Goal: Task Accomplishment & Management: Use online tool/utility

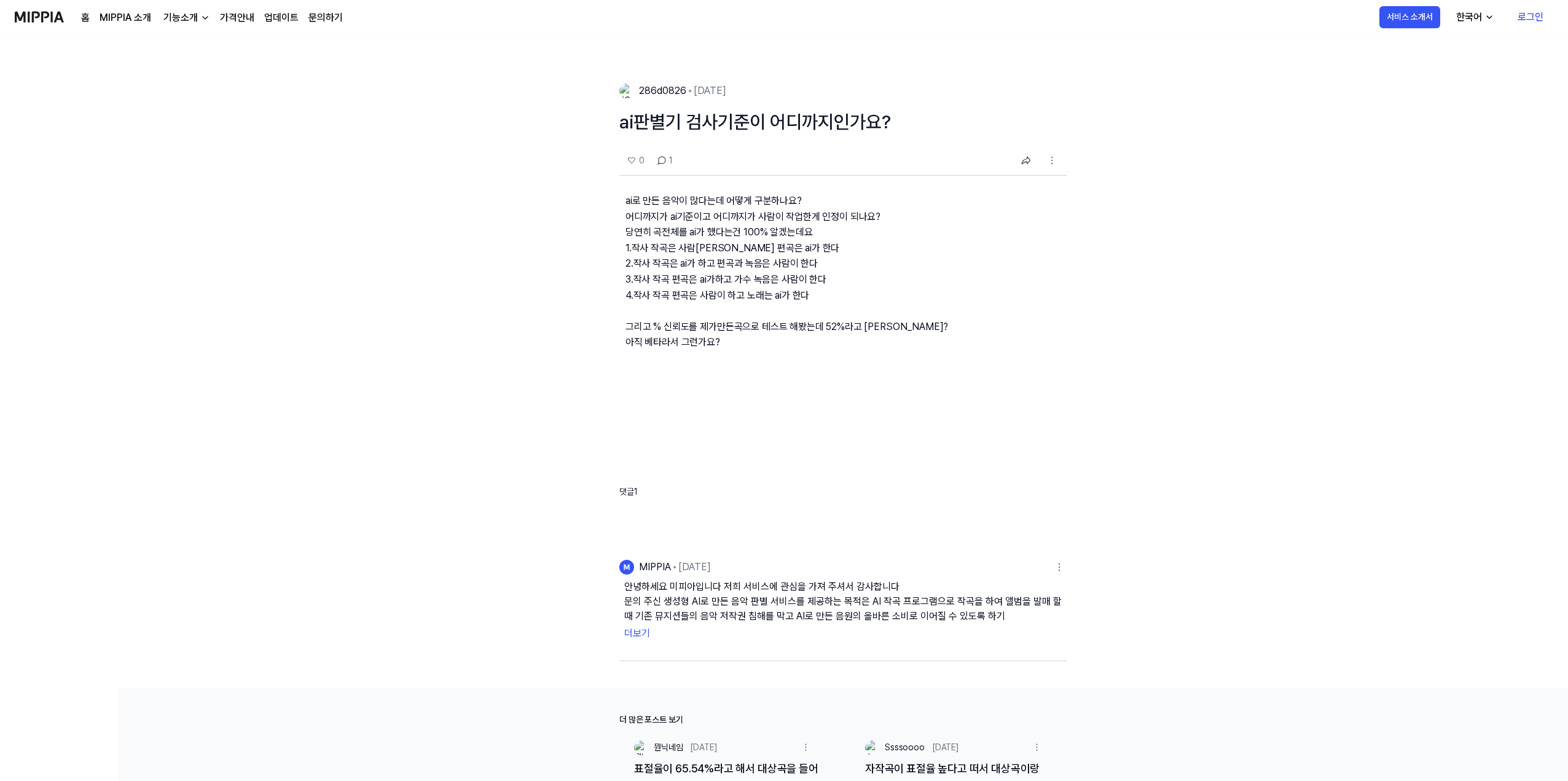
click at [144, 21] on link "MIPPIA 소개" at bounding box center [125, 18] width 52 height 15
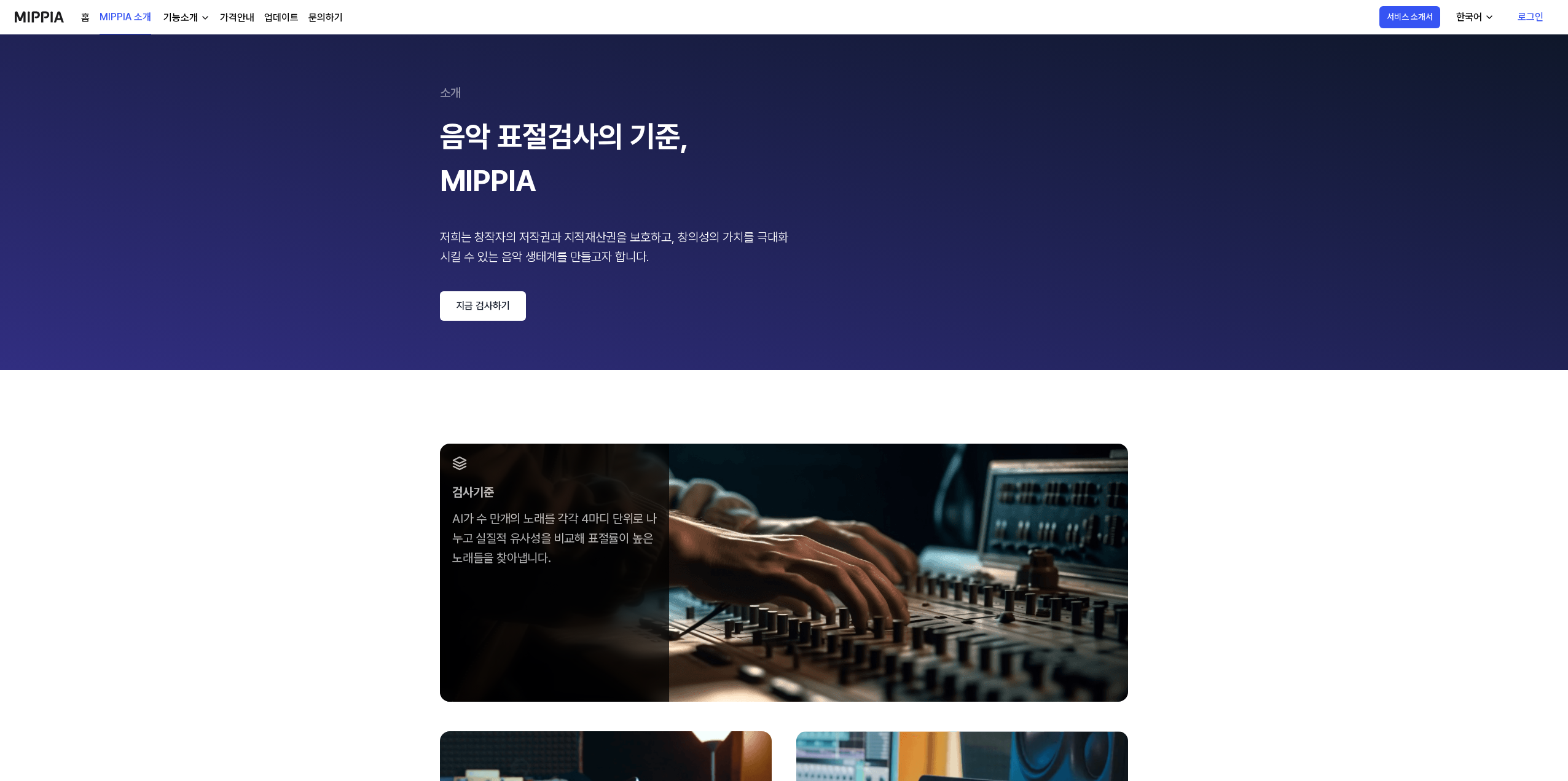
click at [493, 299] on link "지금 검사하기" at bounding box center [482, 306] width 86 height 29
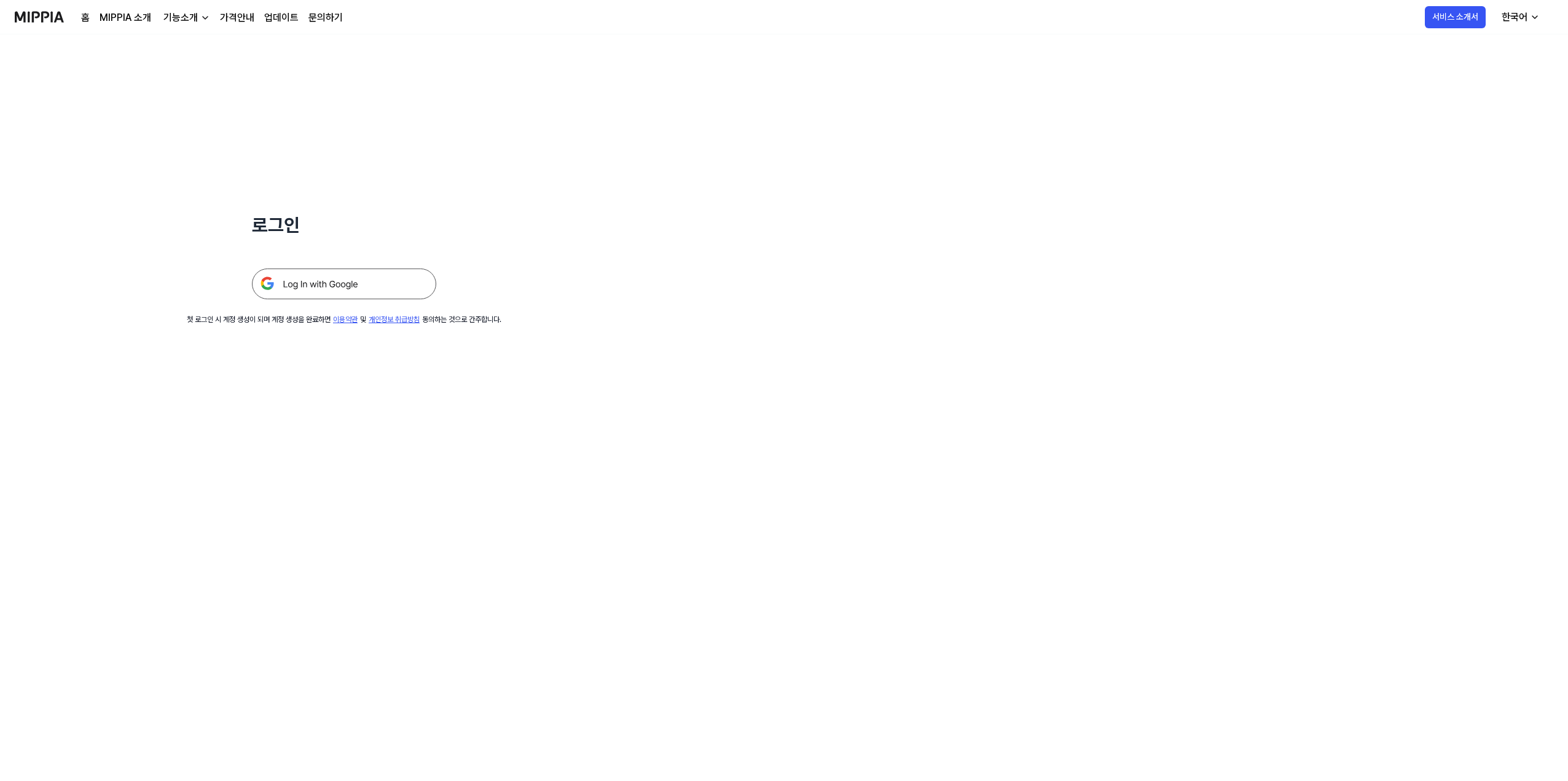
click at [358, 287] on img at bounding box center [344, 284] width 184 height 31
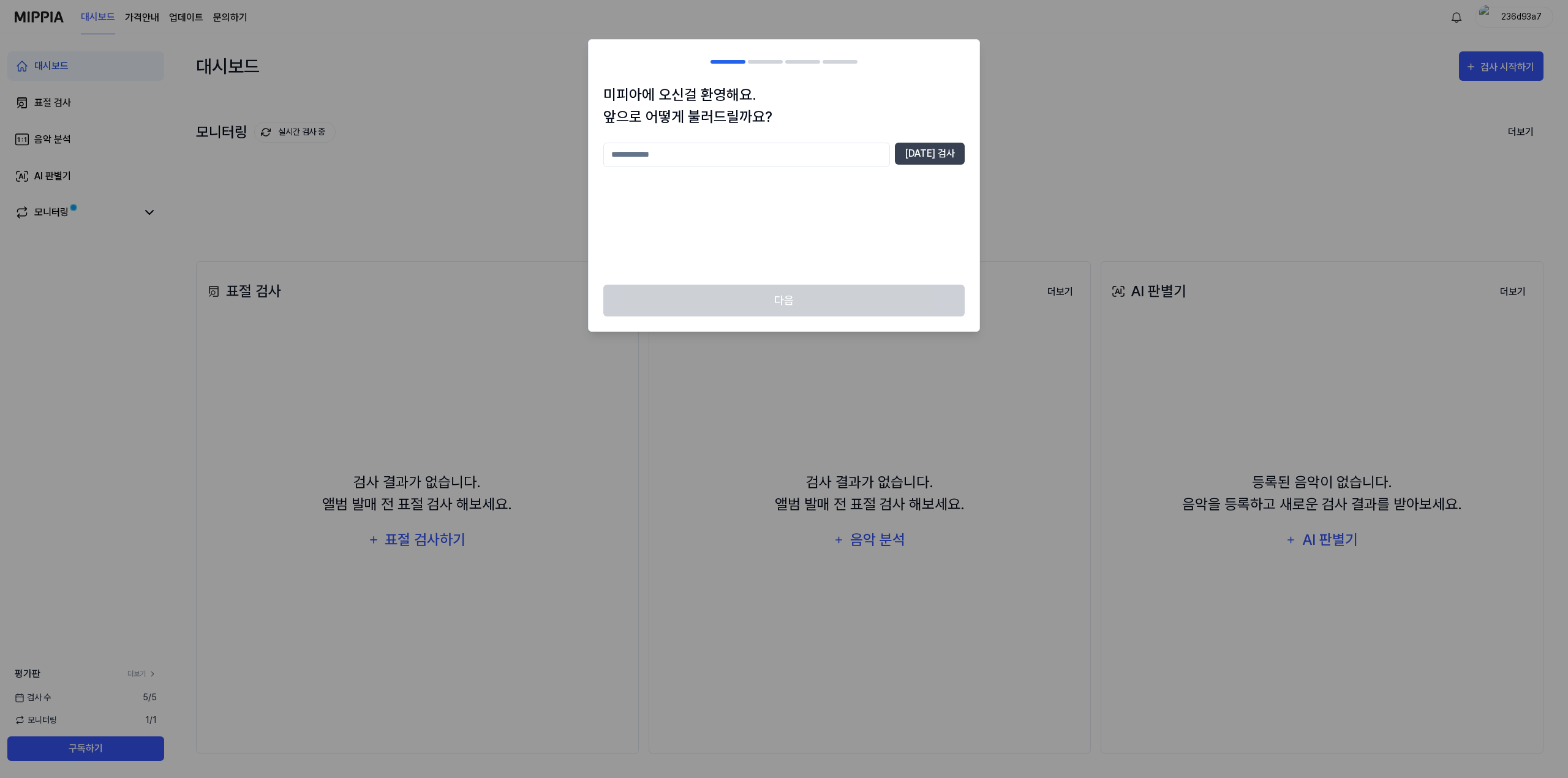
click at [881, 148] on input "text" at bounding box center [747, 154] width 286 height 24
type input "*"
type input "***"
click at [930, 145] on button "[DATE] 검사" at bounding box center [930, 153] width 70 height 22
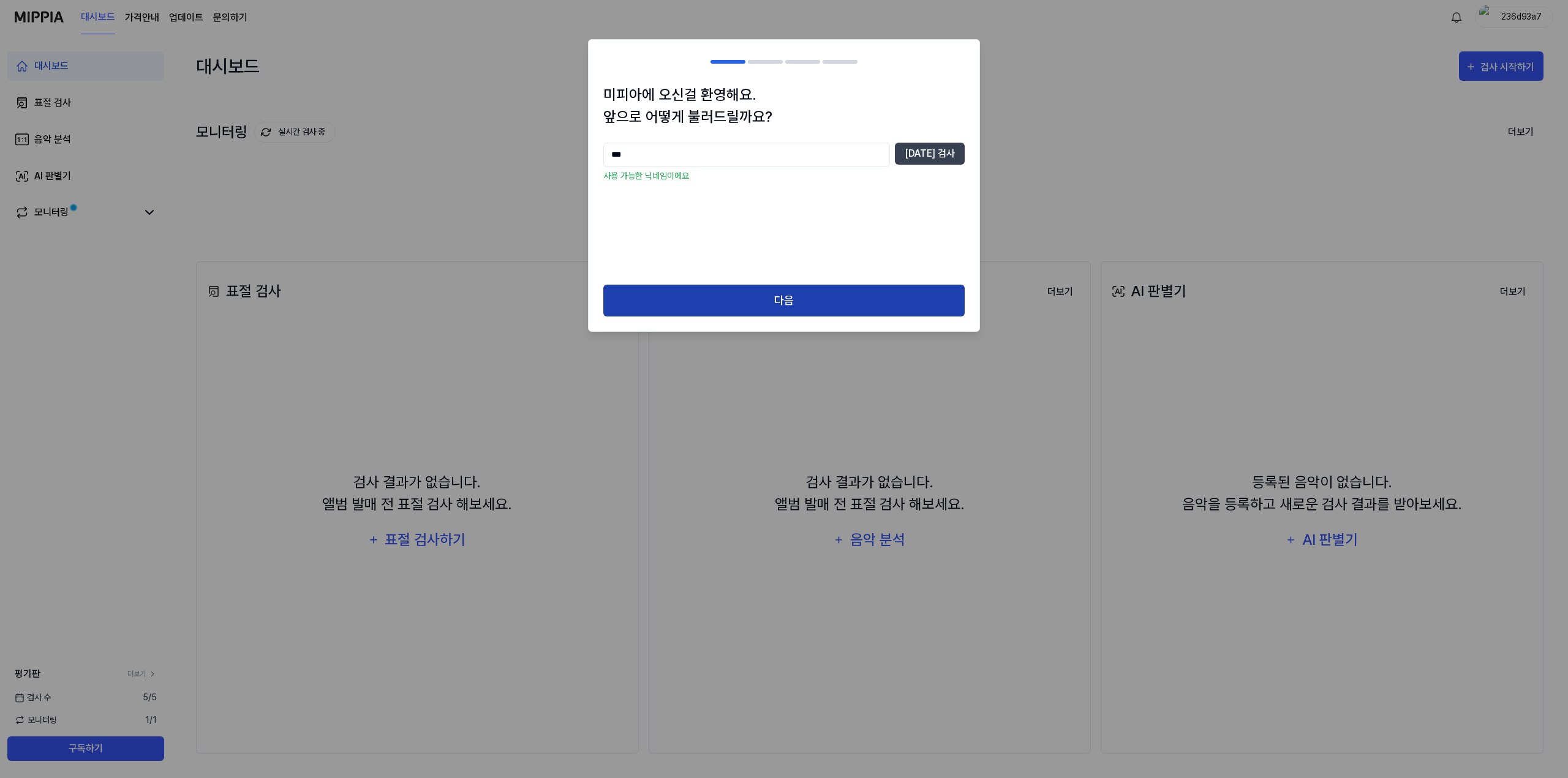
click at [851, 302] on button "다음" at bounding box center [784, 301] width 361 height 32
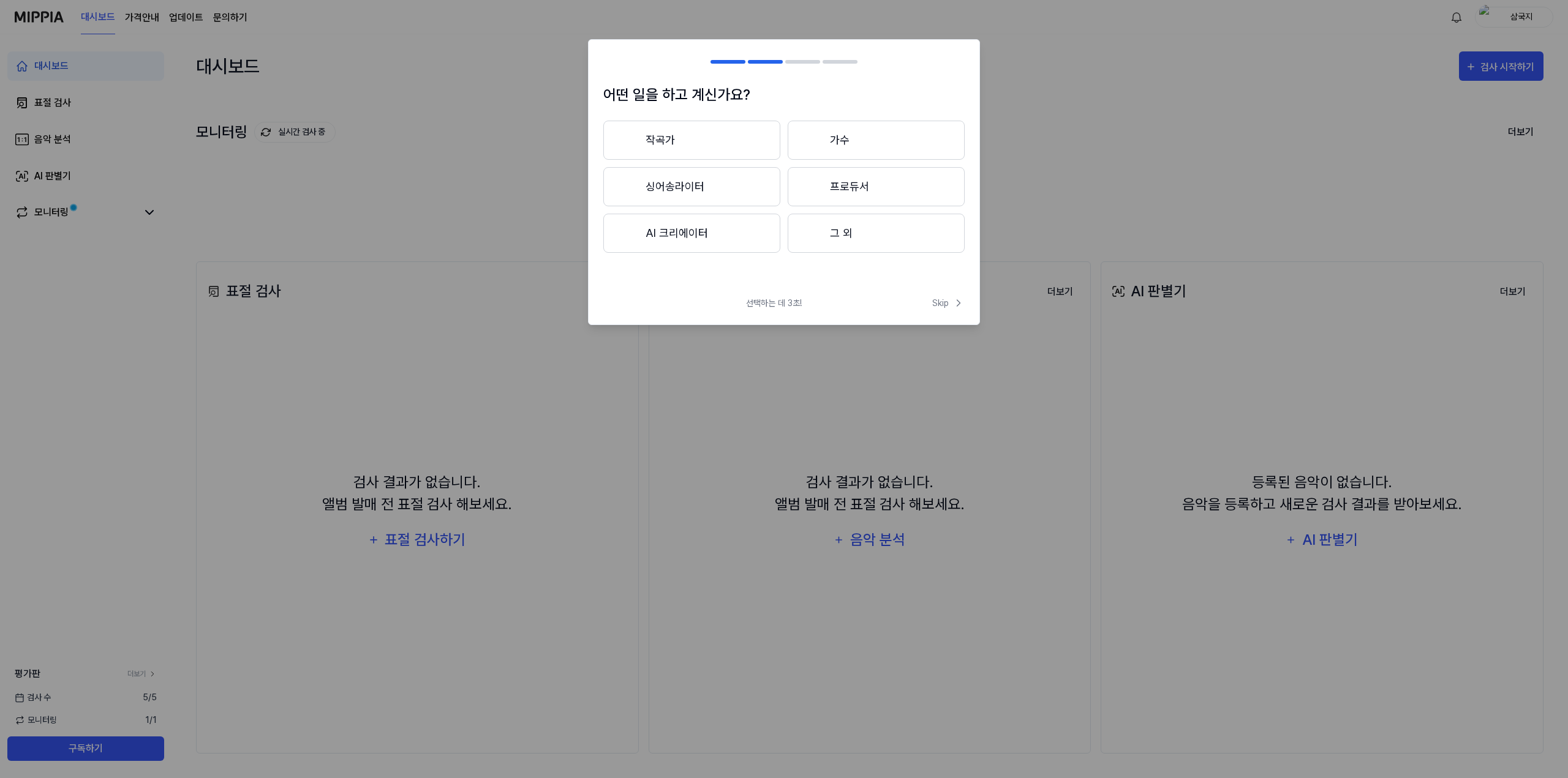
click at [844, 232] on button "그 외" at bounding box center [876, 233] width 177 height 39
click at [828, 189] on button "3년 이상" at bounding box center [876, 186] width 177 height 39
click at [827, 136] on button "BGM" at bounding box center [876, 139] width 176 height 39
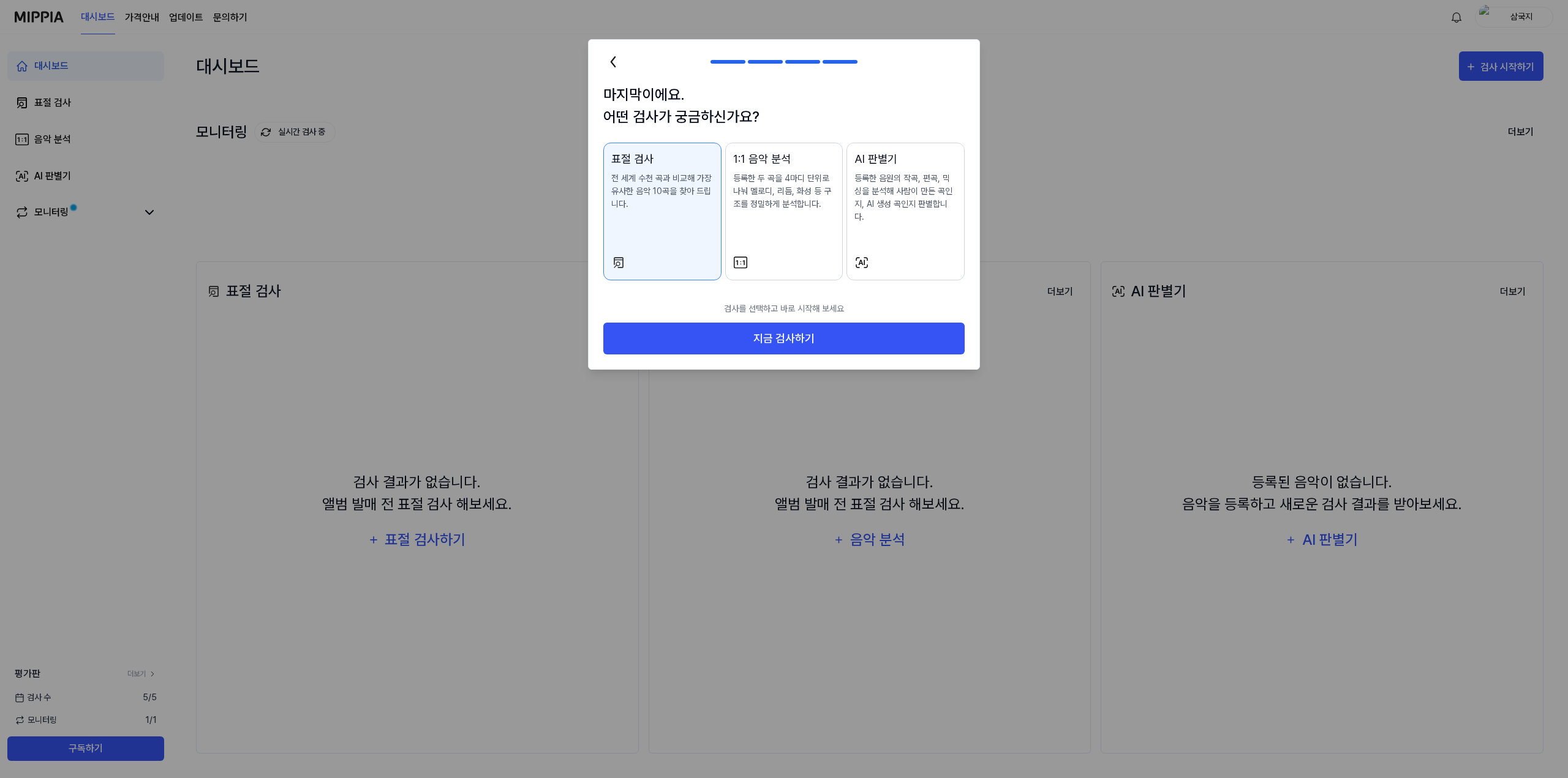
click at [775, 233] on div "1:1 음악 분석 등록한 두 곡을 4마디 단위로 나눠 멜로디, 리듬, 화성 등 구조를 정밀하게 분석합니다." at bounding box center [784, 192] width 102 height 84
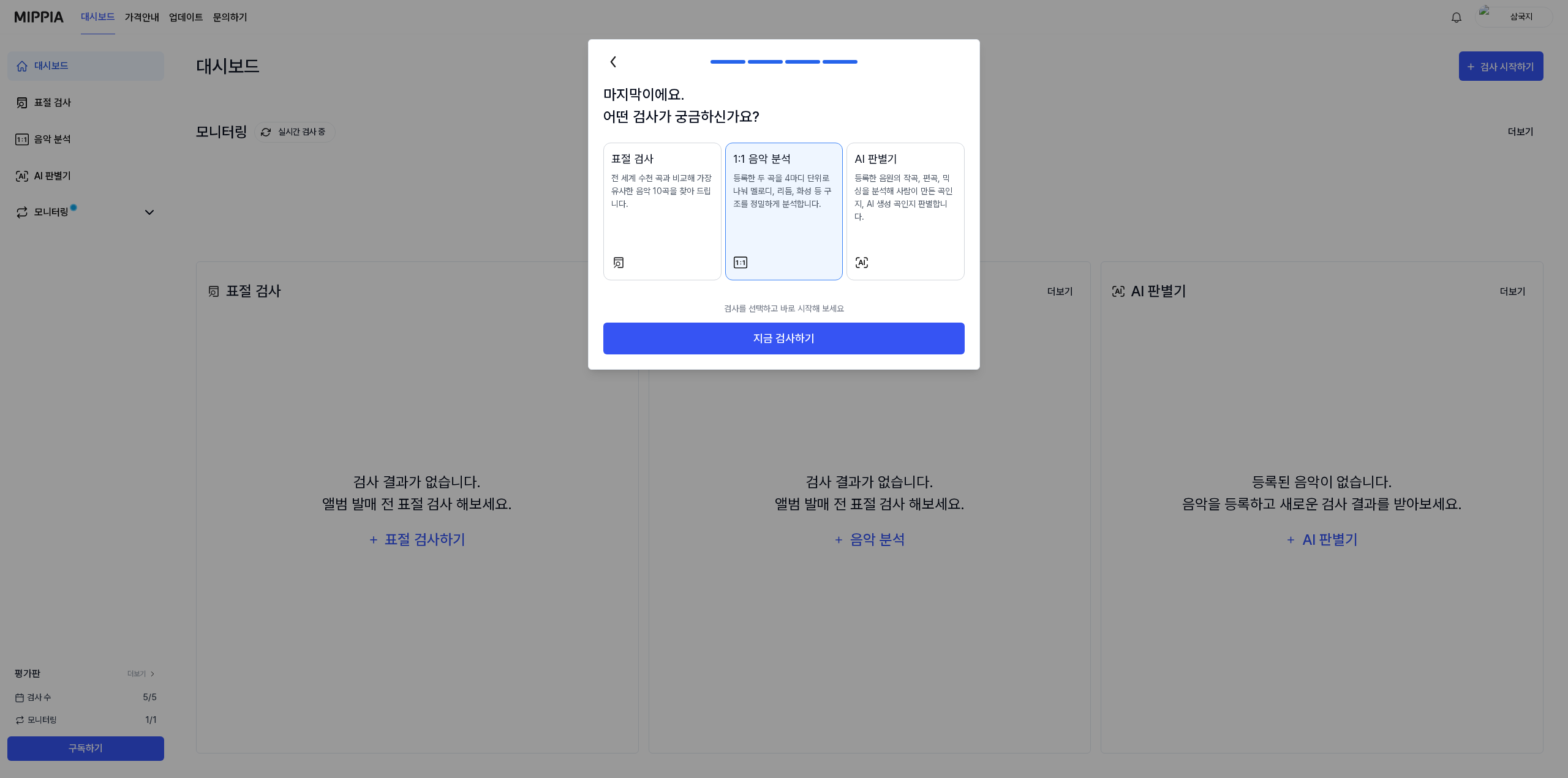
click at [682, 230] on div "표절 검사 전 세계 수천 곡과 비교해 가장 유사한 음악 10곡을 찾아 드립니다." at bounding box center [662, 192] width 102 height 84
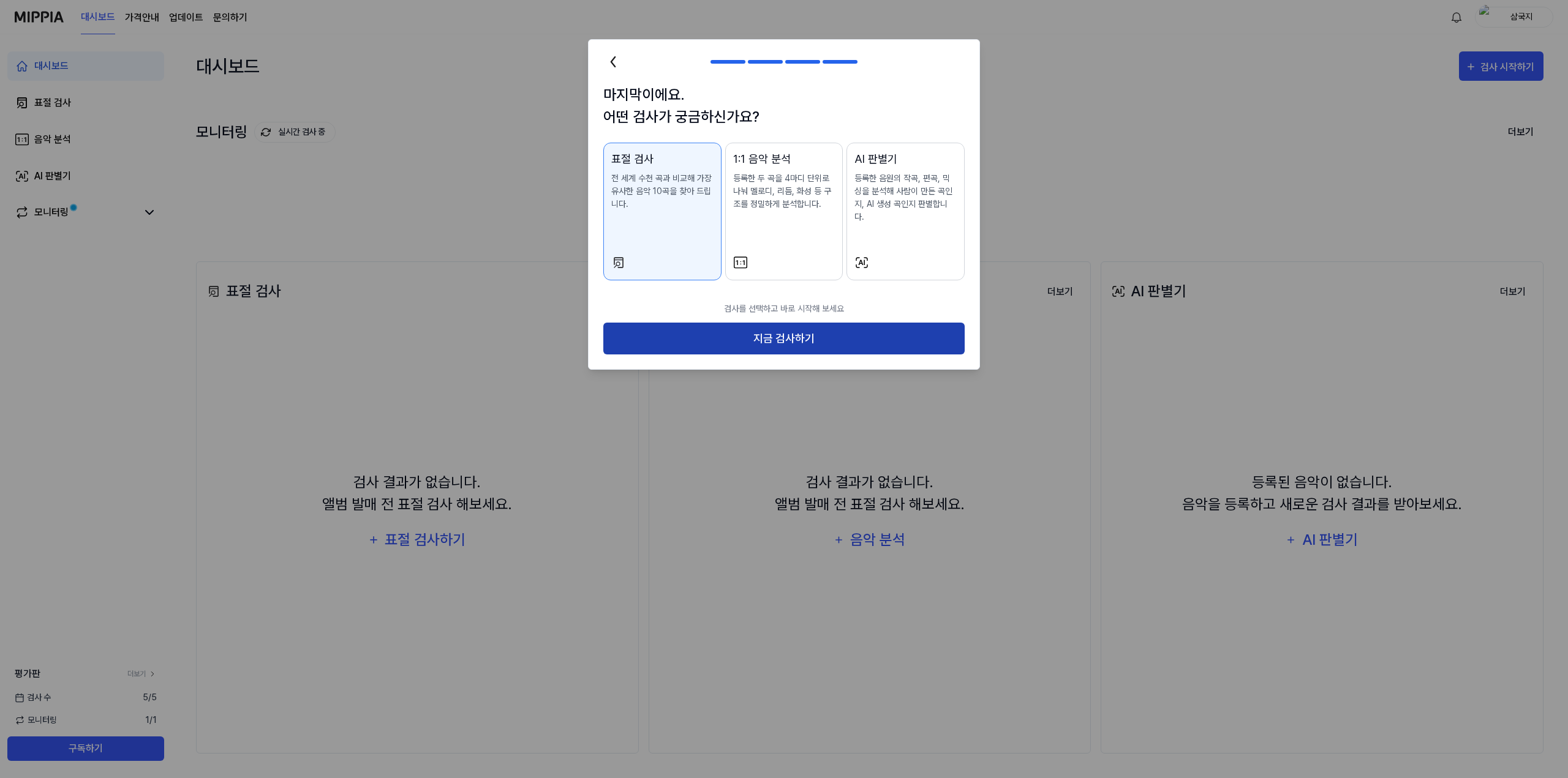
click at [746, 327] on button "지금 검사하기" at bounding box center [784, 339] width 361 height 32
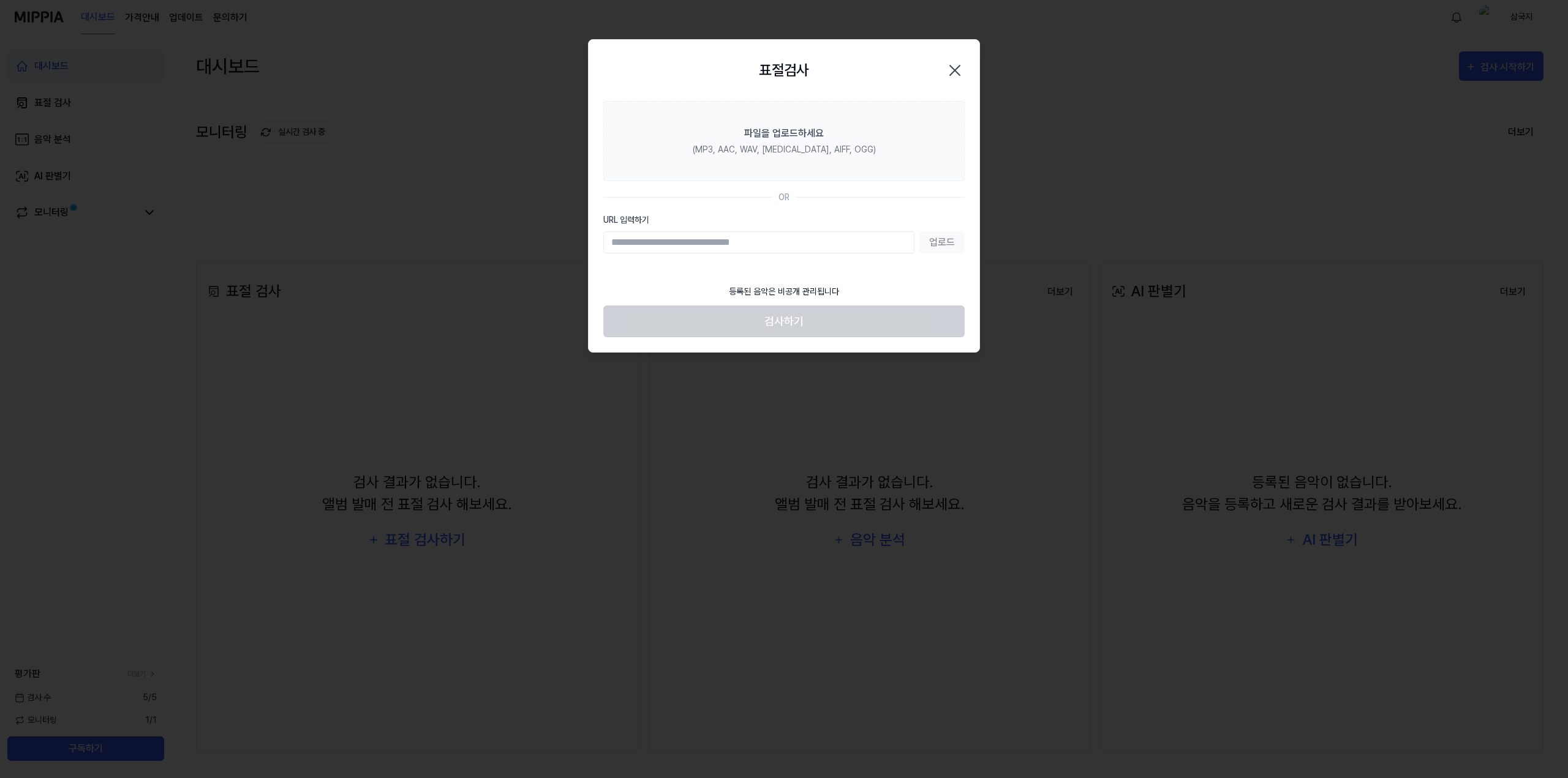
click at [832, 246] on input "URL 입력하기" at bounding box center [759, 242] width 311 height 22
type input "**********"
drag, startPoint x: 944, startPoint y: 247, endPoint x: 926, endPoint y: 256, distance: 20.1
click at [926, 256] on section "**********" at bounding box center [784, 189] width 391 height 177
click at [939, 245] on button "업로드" at bounding box center [942, 242] width 46 height 22
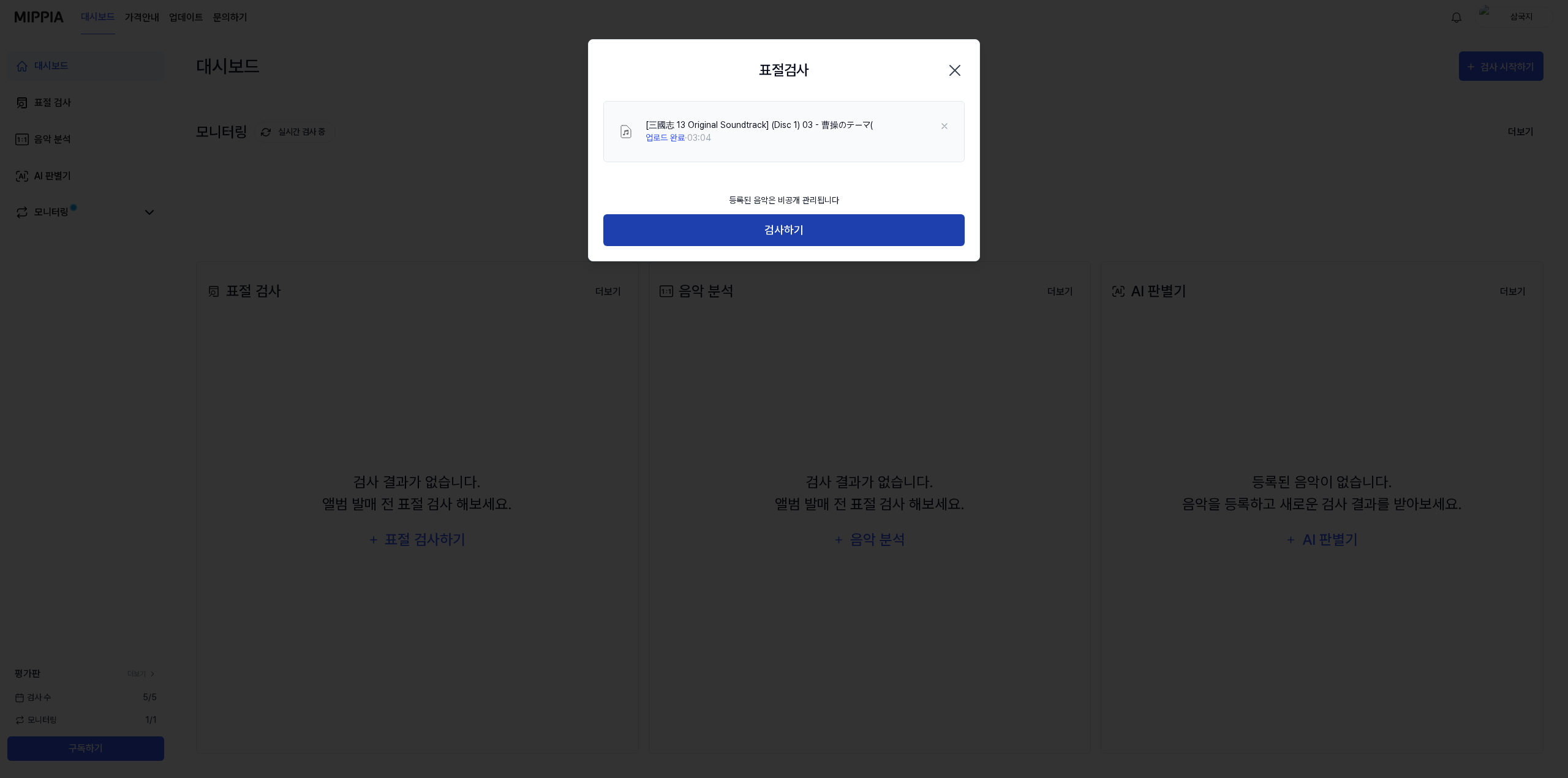
click at [814, 237] on button "검사하기" at bounding box center [784, 230] width 361 height 32
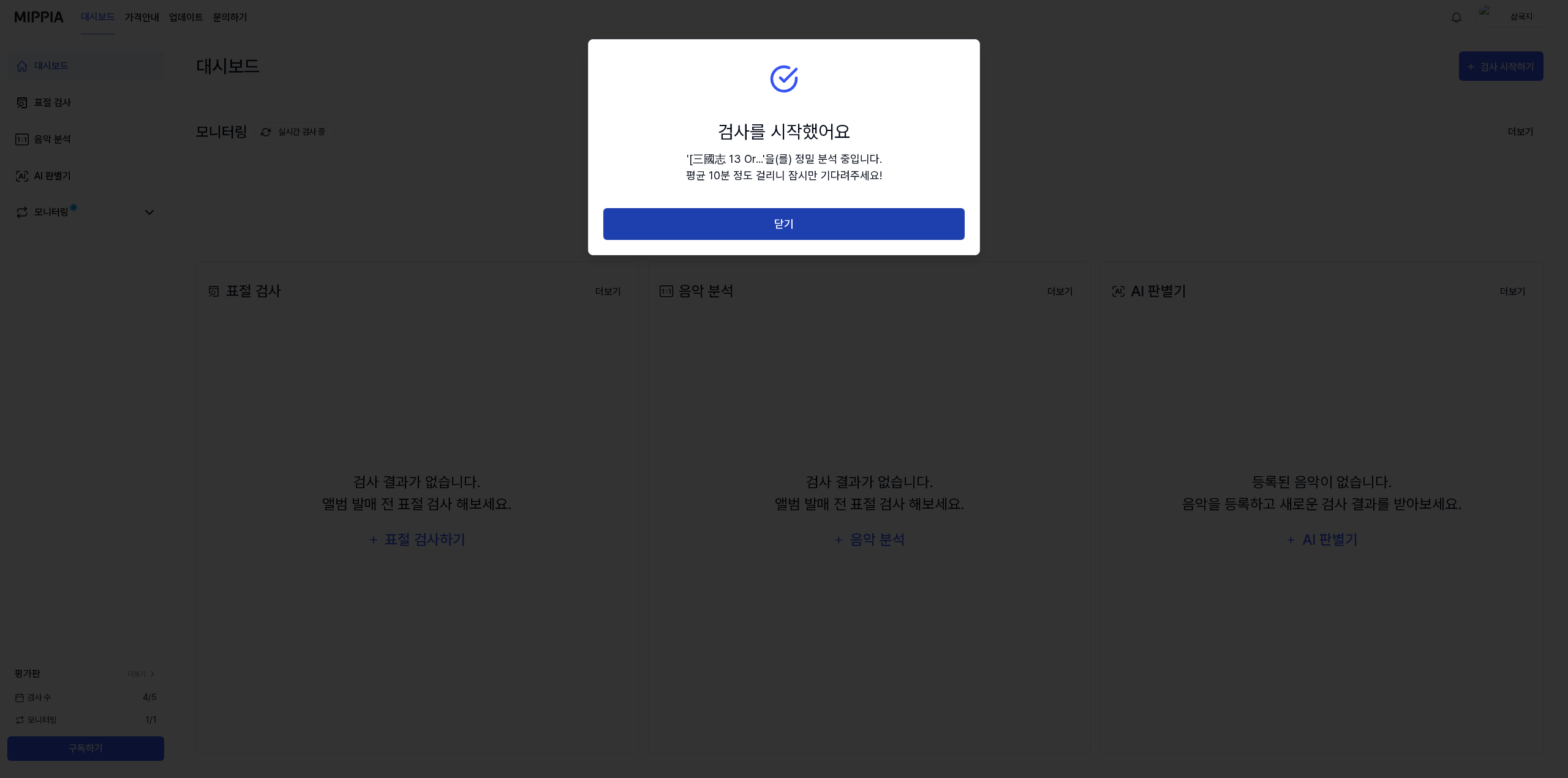
click at [818, 225] on button "닫기" at bounding box center [784, 225] width 361 height 32
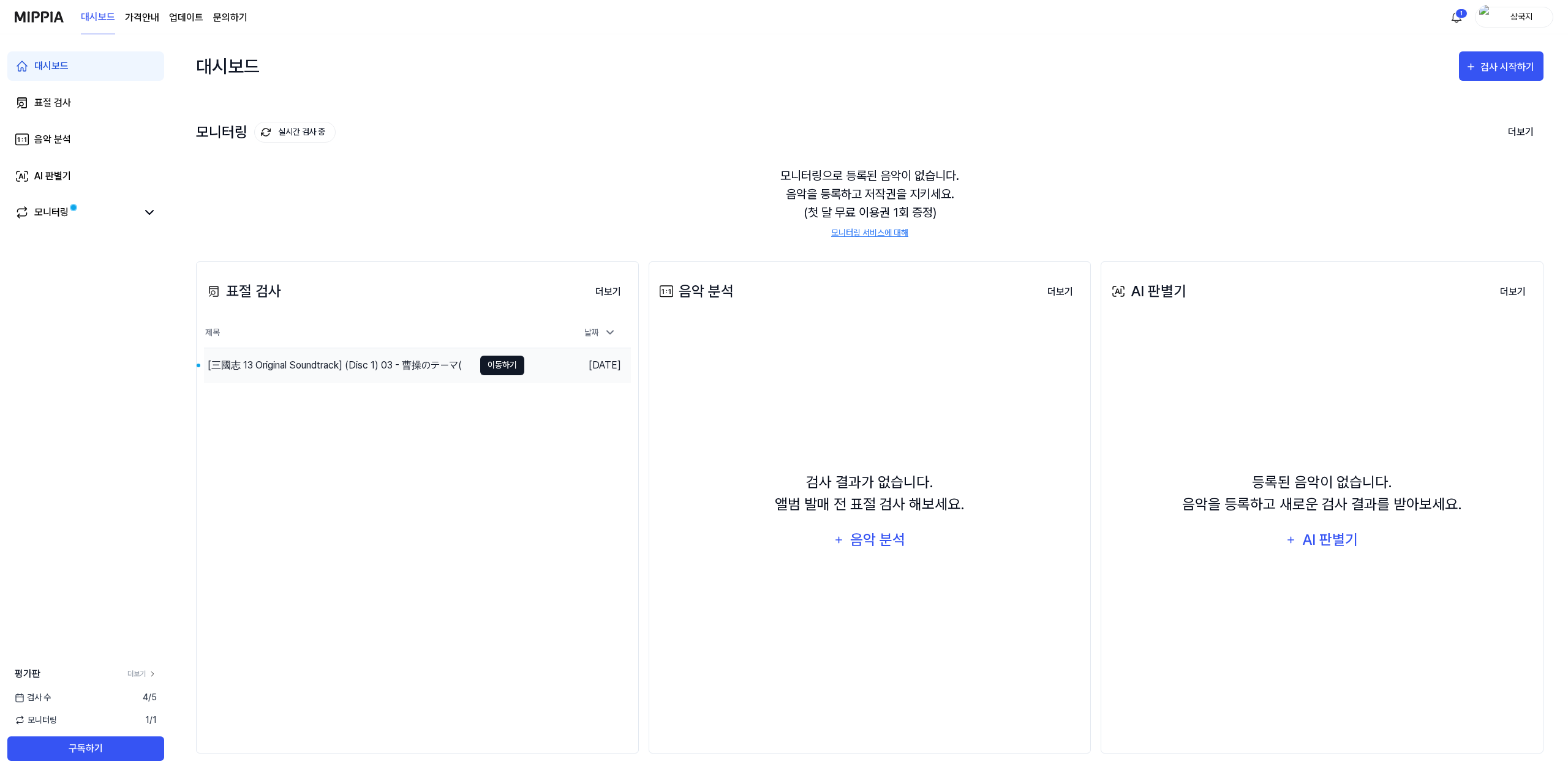
click at [504, 371] on button "이동하기" at bounding box center [502, 366] width 44 height 20
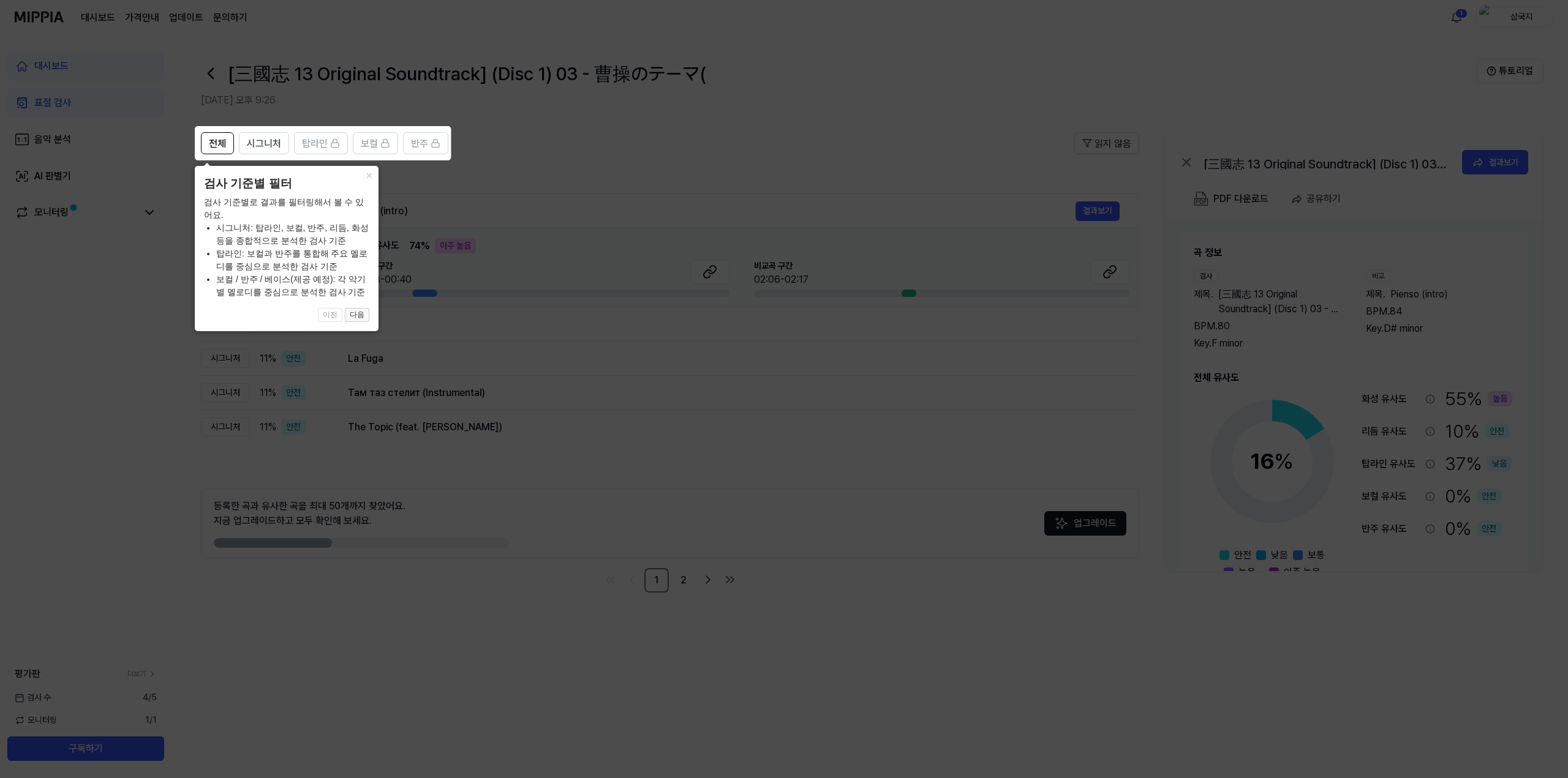
click at [356, 316] on button "다음" at bounding box center [357, 316] width 24 height 15
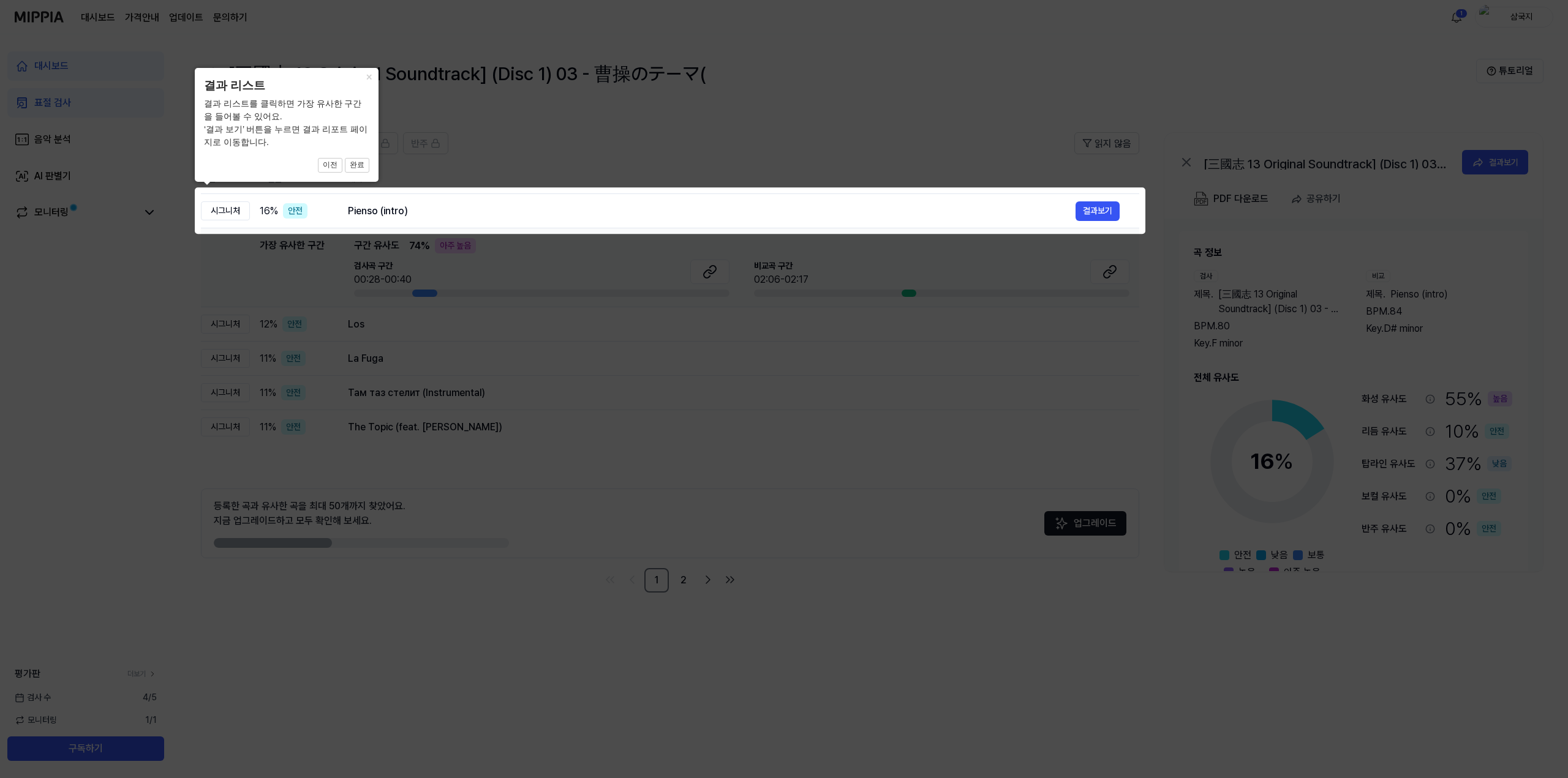
click at [489, 369] on icon at bounding box center [784, 389] width 1568 height 778
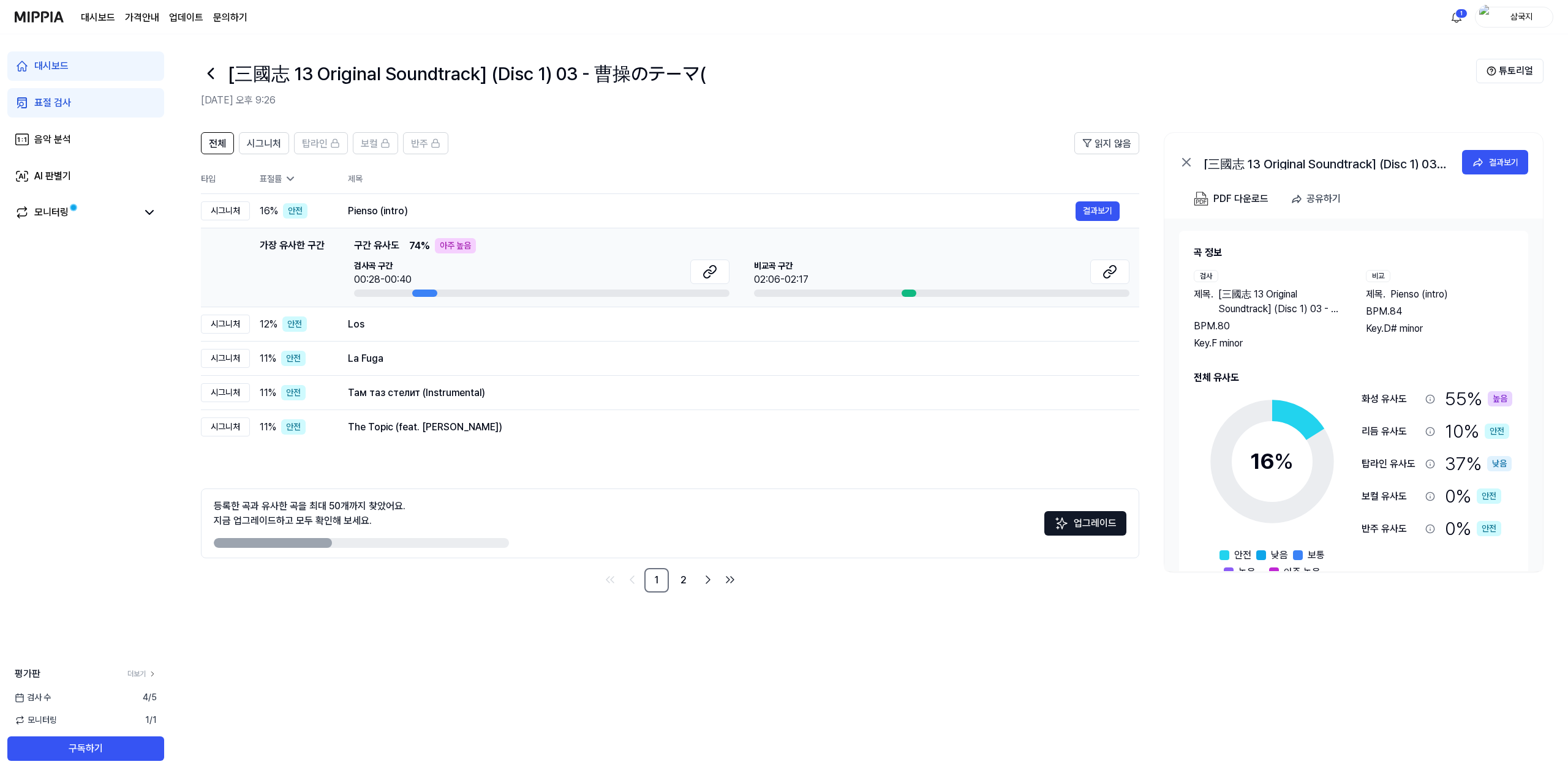
click at [425, 291] on div at bounding box center [424, 294] width 25 height 7
click at [362, 253] on div "가장 유사한 구간 구간 유사도 74 % 아주 높음 검사곡 구간 00:28-00:40 [GEOGRAPHIC_DATA] 구간 02:06-02:17" at bounding box center [742, 267] width 776 height 59
click at [315, 247] on div "가장 유사한 구간" at bounding box center [292, 267] width 65 height 59
click at [376, 203] on div "Pienso (intro) 결과보기" at bounding box center [734, 211] width 772 height 20
click at [365, 211] on div "Pienso (intro)" at bounding box center [712, 211] width 728 height 15
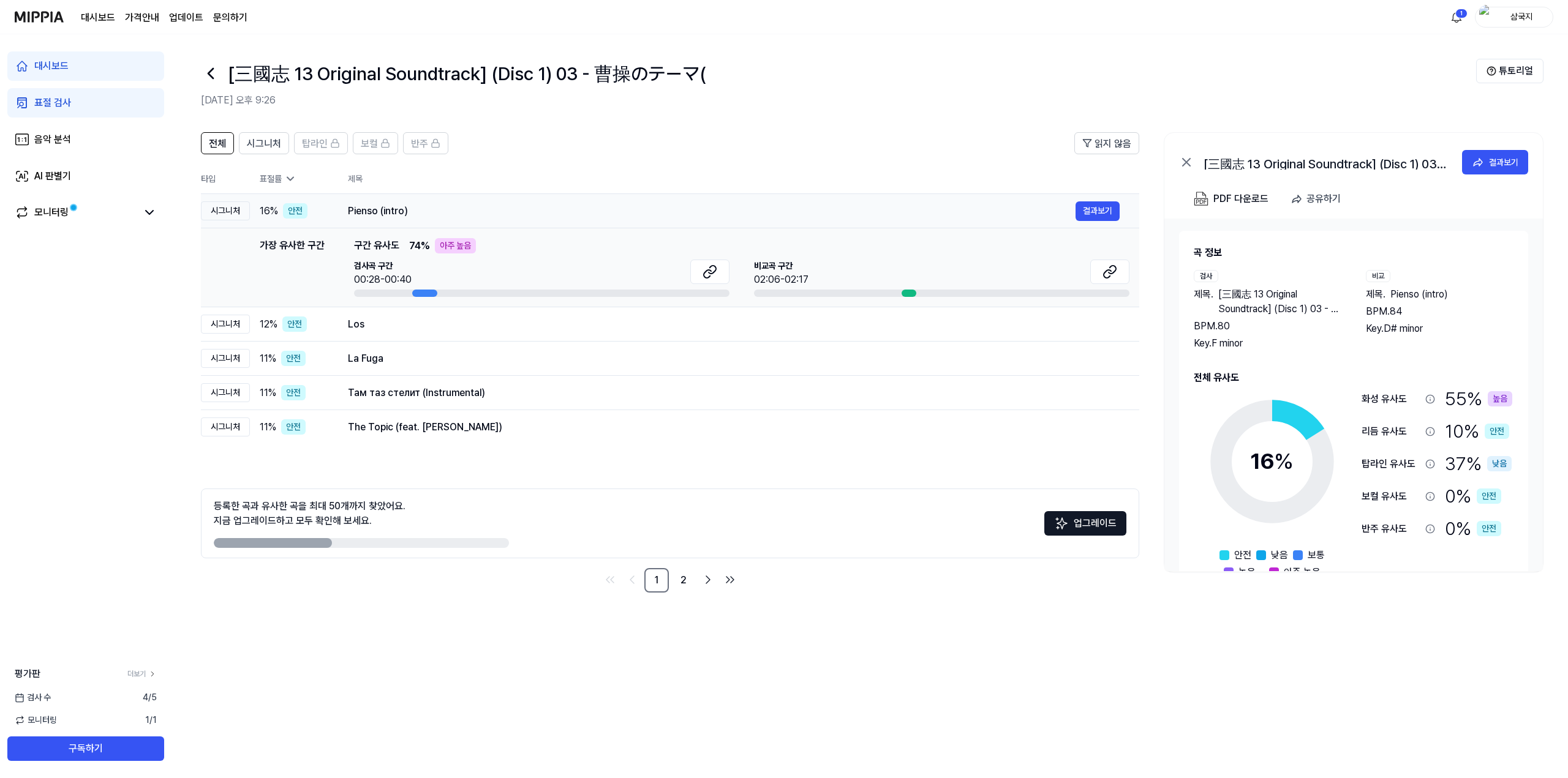
click at [469, 206] on div "Pienso (intro)" at bounding box center [712, 211] width 728 height 15
click at [530, 208] on div "Pienso (intro)" at bounding box center [712, 211] width 728 height 15
click at [537, 208] on div "Pienso (intro)" at bounding box center [712, 211] width 728 height 15
click at [1445, 299] on span "Pienso (intro)" at bounding box center [1419, 294] width 57 height 15
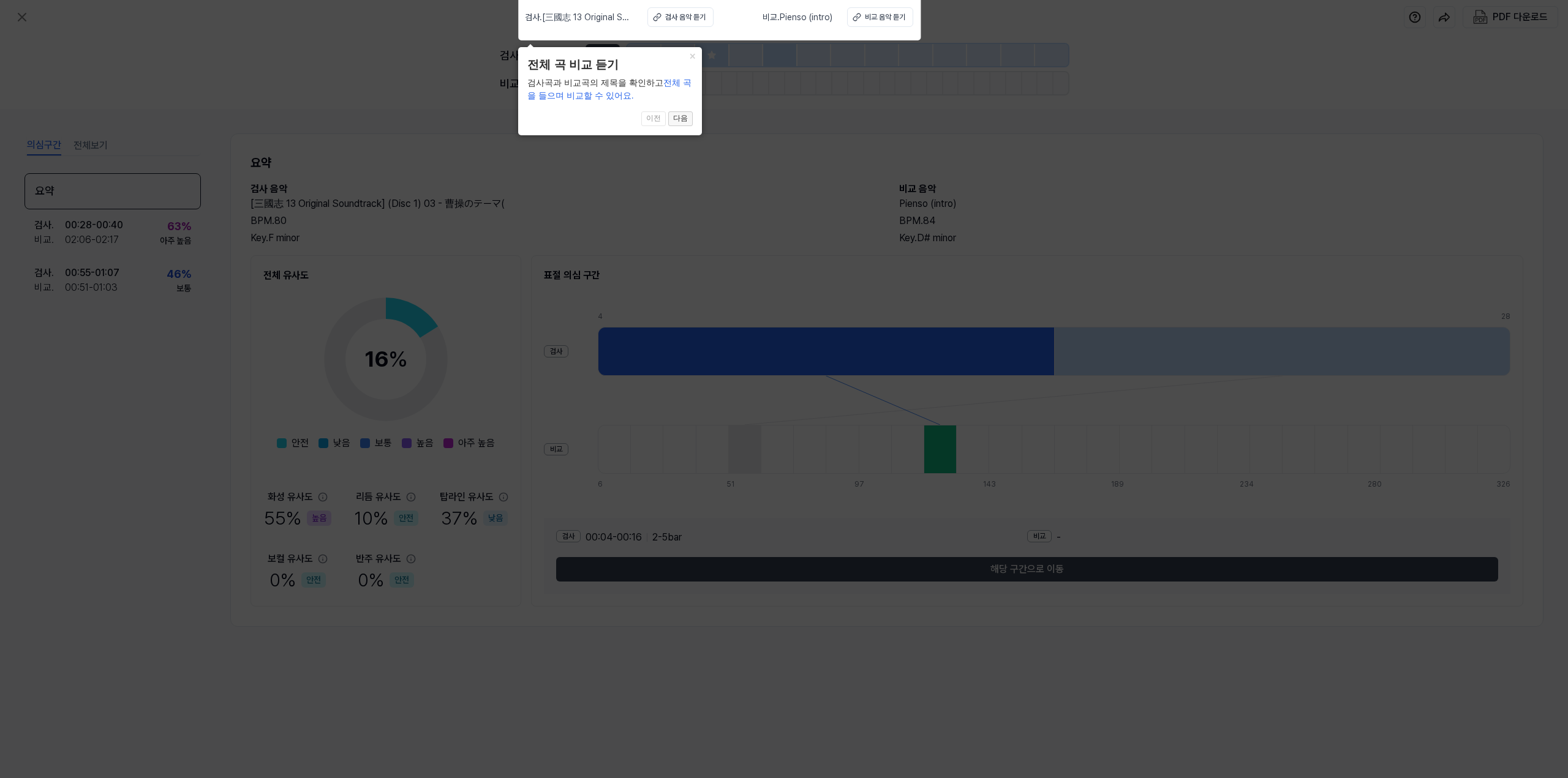
click at [679, 123] on button "다음" at bounding box center [680, 119] width 24 height 15
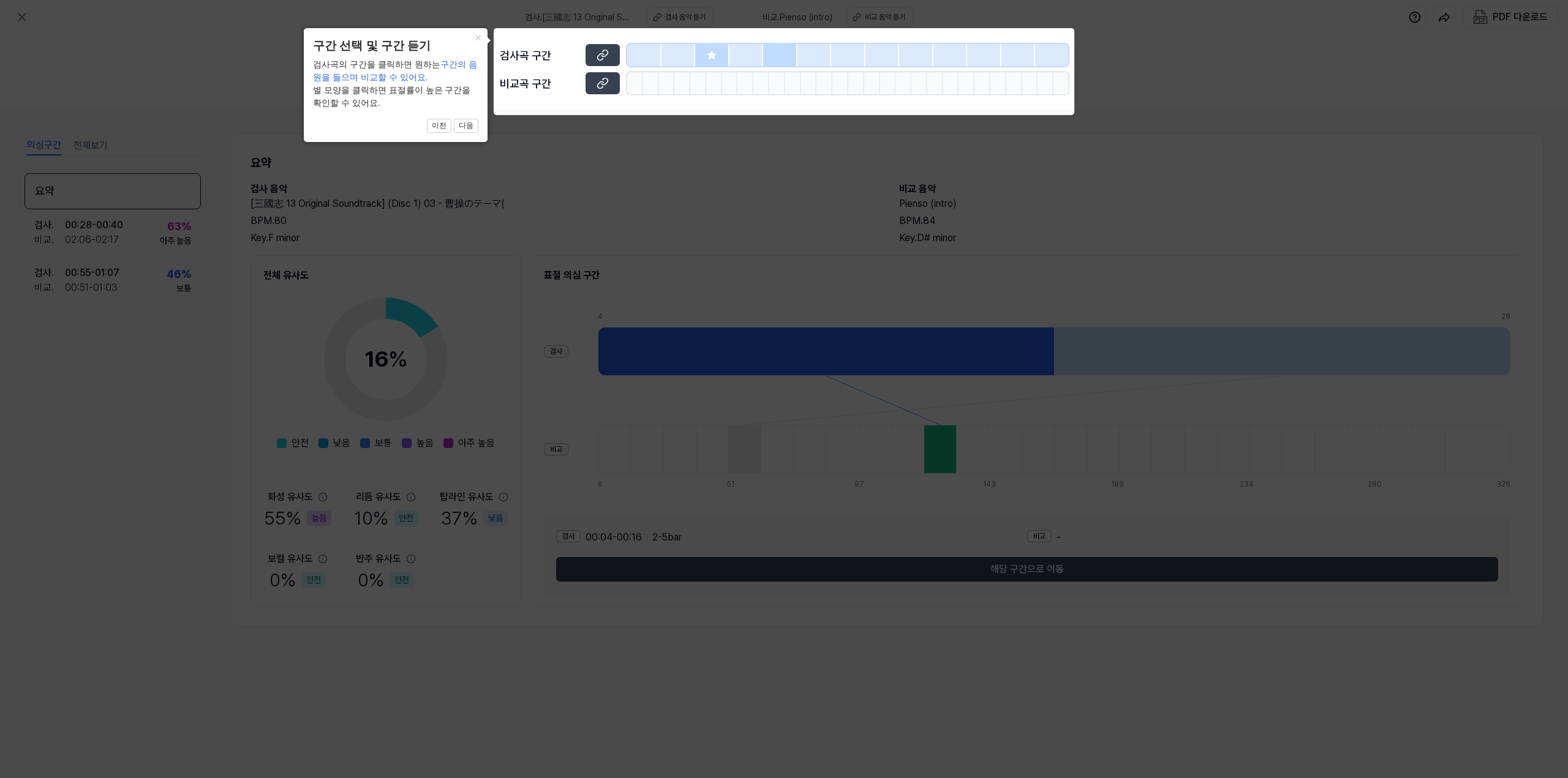
click at [682, 122] on icon at bounding box center [784, 389] width 1568 height 778
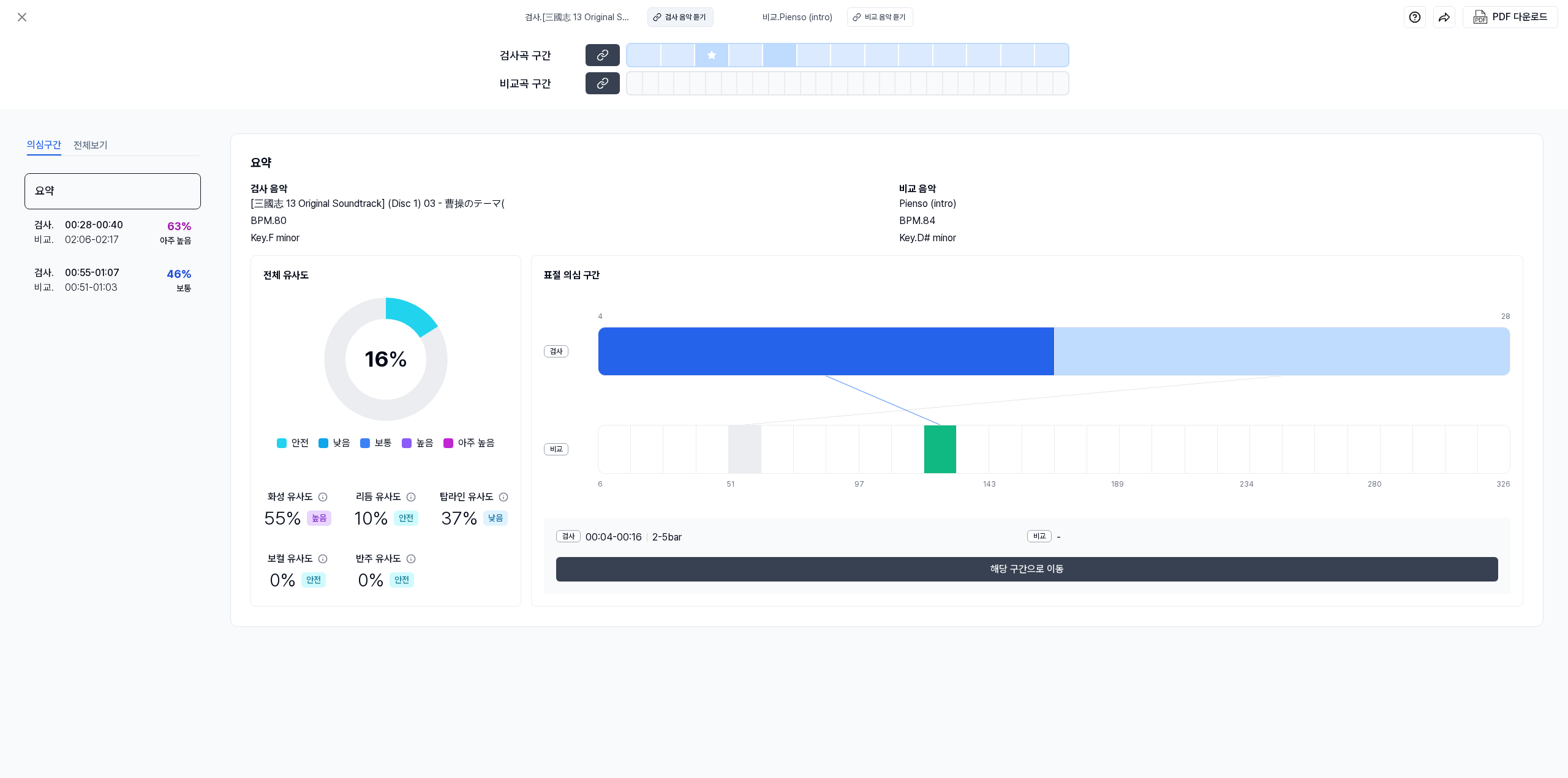
click at [682, 17] on div "검사 음악 듣기" at bounding box center [685, 17] width 40 height 11
click at [886, 13] on div "비교 음악 듣기" at bounding box center [885, 17] width 40 height 11
click at [715, 59] on icon at bounding box center [712, 54] width 10 height 10
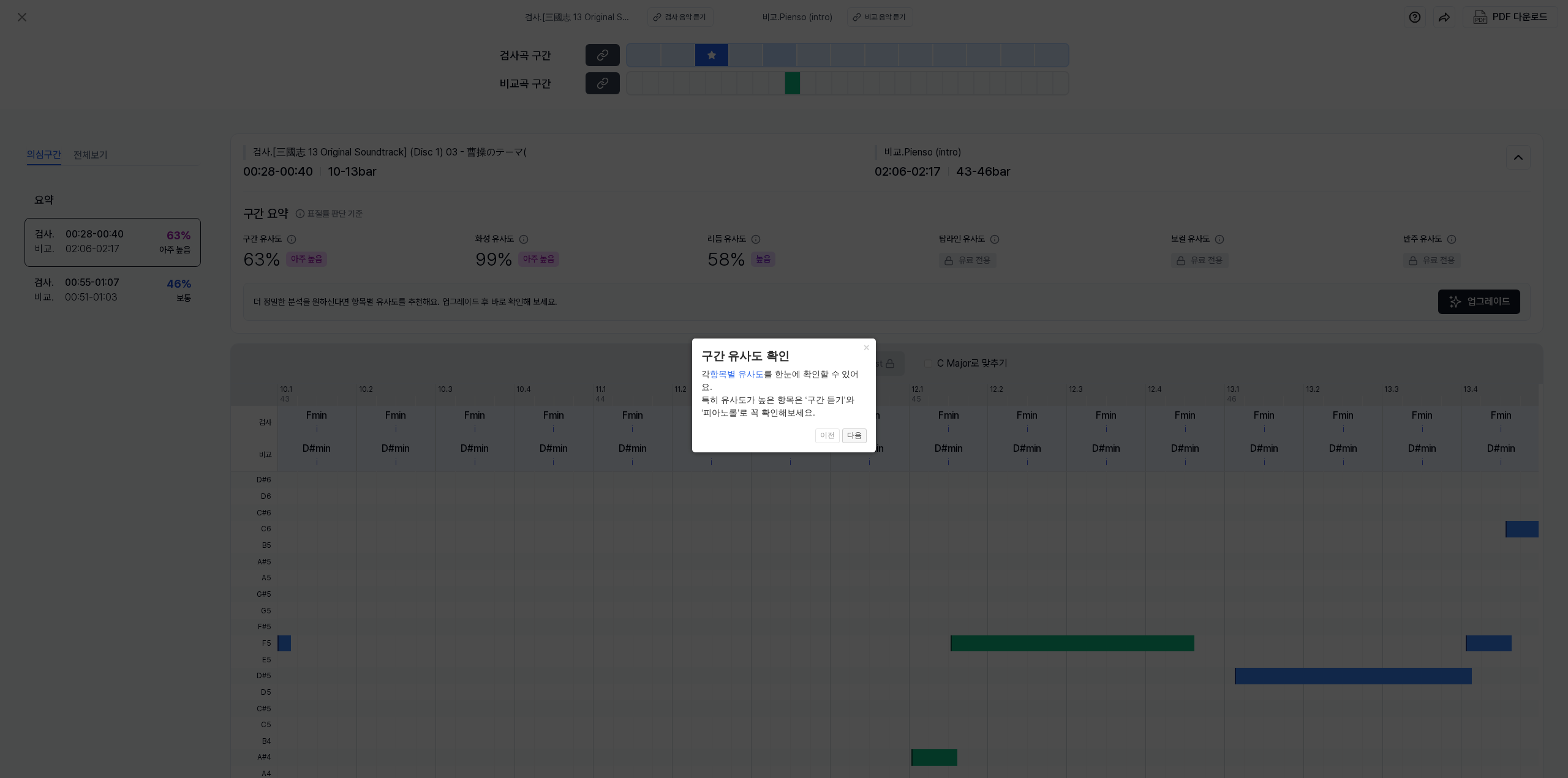
click at [856, 429] on button "다음" at bounding box center [854, 436] width 24 height 15
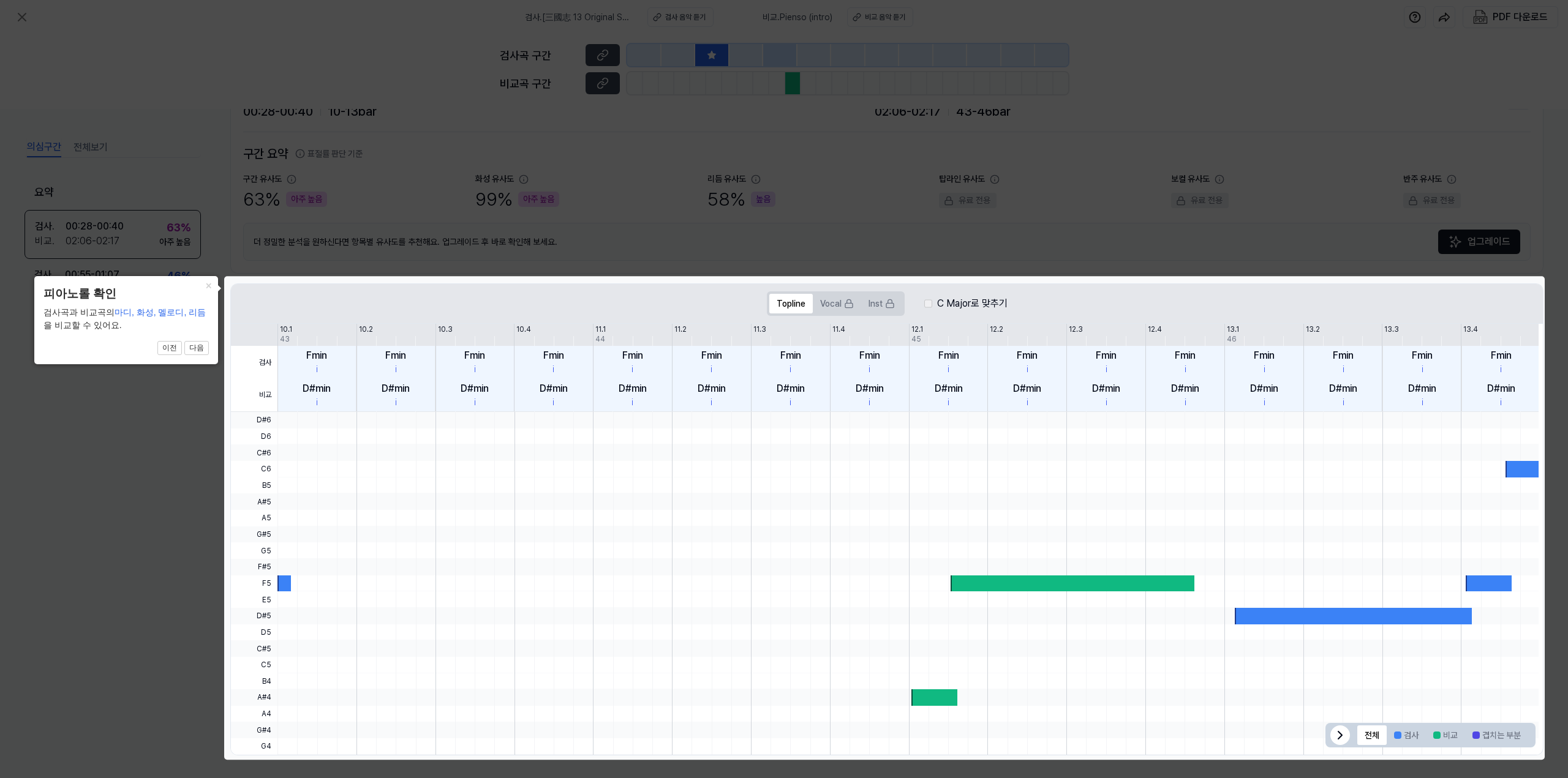
drag, startPoint x: 891, startPoint y: 518, endPoint x: 875, endPoint y: 515, distance: 16.3
click at [890, 518] on div at bounding box center [908, 518] width 1261 height 17
click at [209, 346] on div "× 피아노롤 확인 검사곡과 비교곡의 마디, 화성, 멜로디, 리듬 을 비교할 수 있어요. 2 of 5 이전 다음" at bounding box center [126, 320] width 184 height 88
click at [206, 348] on button "다음" at bounding box center [196, 349] width 24 height 15
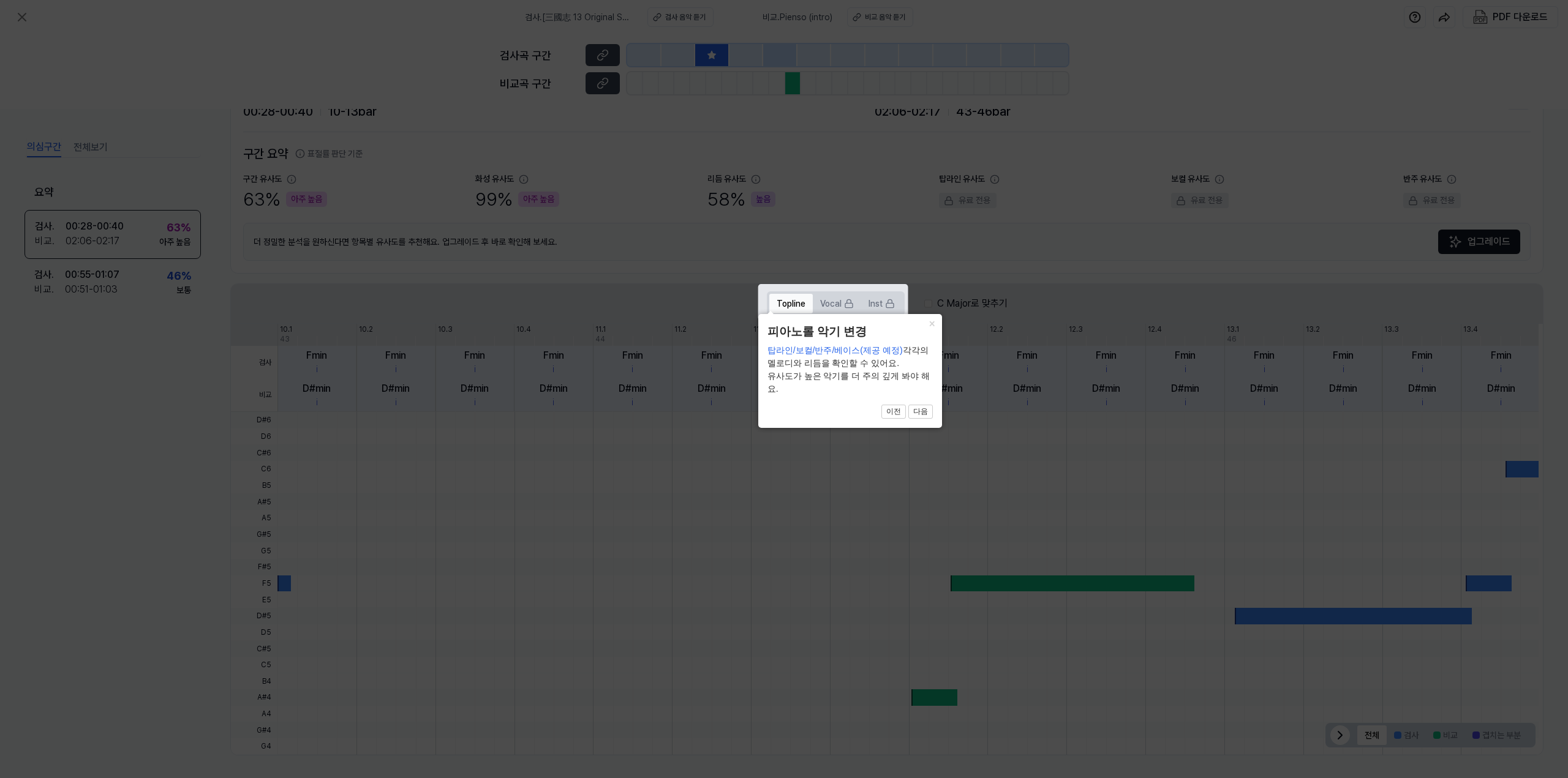
click at [803, 294] on button "Topline" at bounding box center [791, 303] width 43 height 20
click at [918, 413] on button "다음" at bounding box center [920, 412] width 24 height 15
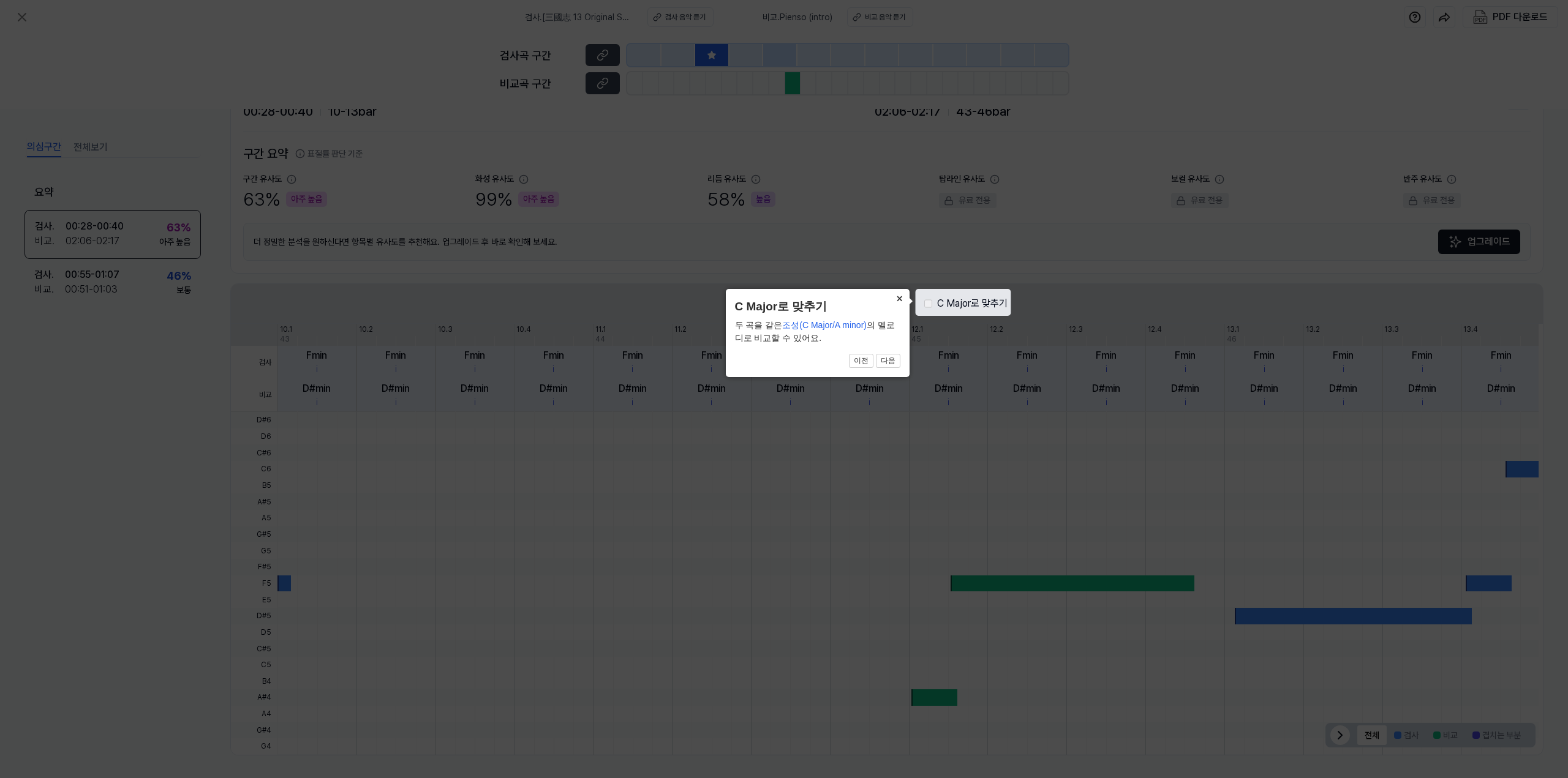
click at [900, 298] on button "×" at bounding box center [900, 297] width 20 height 17
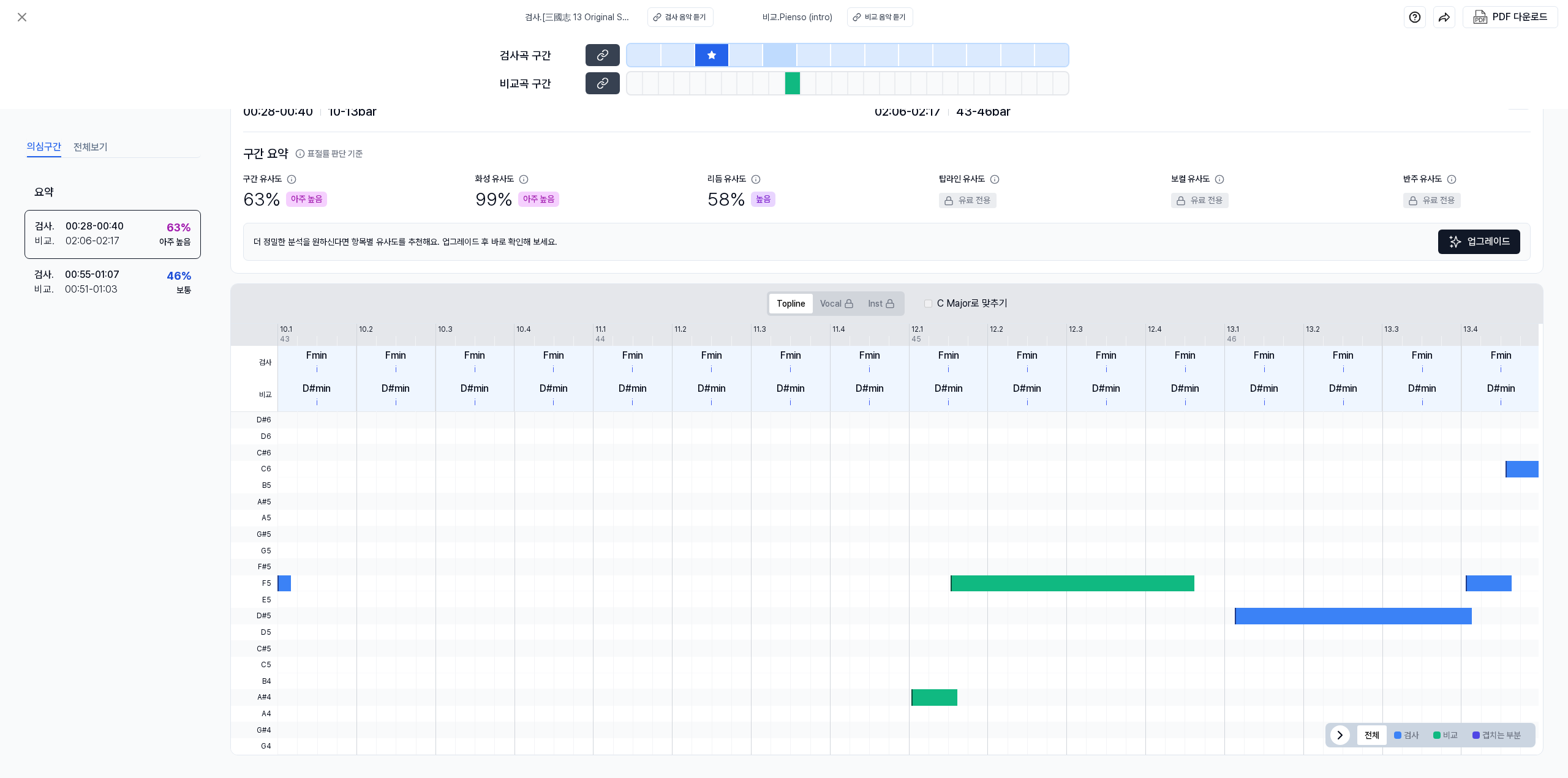
click at [955, 302] on label "C Major로 맞추기" at bounding box center [972, 304] width 71 height 15
click at [881, 249] on div "더 정밀한 분석을 [DEMOGRAPHIC_DATA]를 추천해요. 업그레이드 후 바로 확인해 보세요. 업그레이드" at bounding box center [886, 242] width 1287 height 38
drag, startPoint x: 472, startPoint y: 526, endPoint x: 829, endPoint y: 510, distance: 357.4
click at [829, 412] on div at bounding box center [908, 412] width 1261 height 0
drag, startPoint x: 777, startPoint y: 528, endPoint x: 669, endPoint y: 545, distance: 109.3
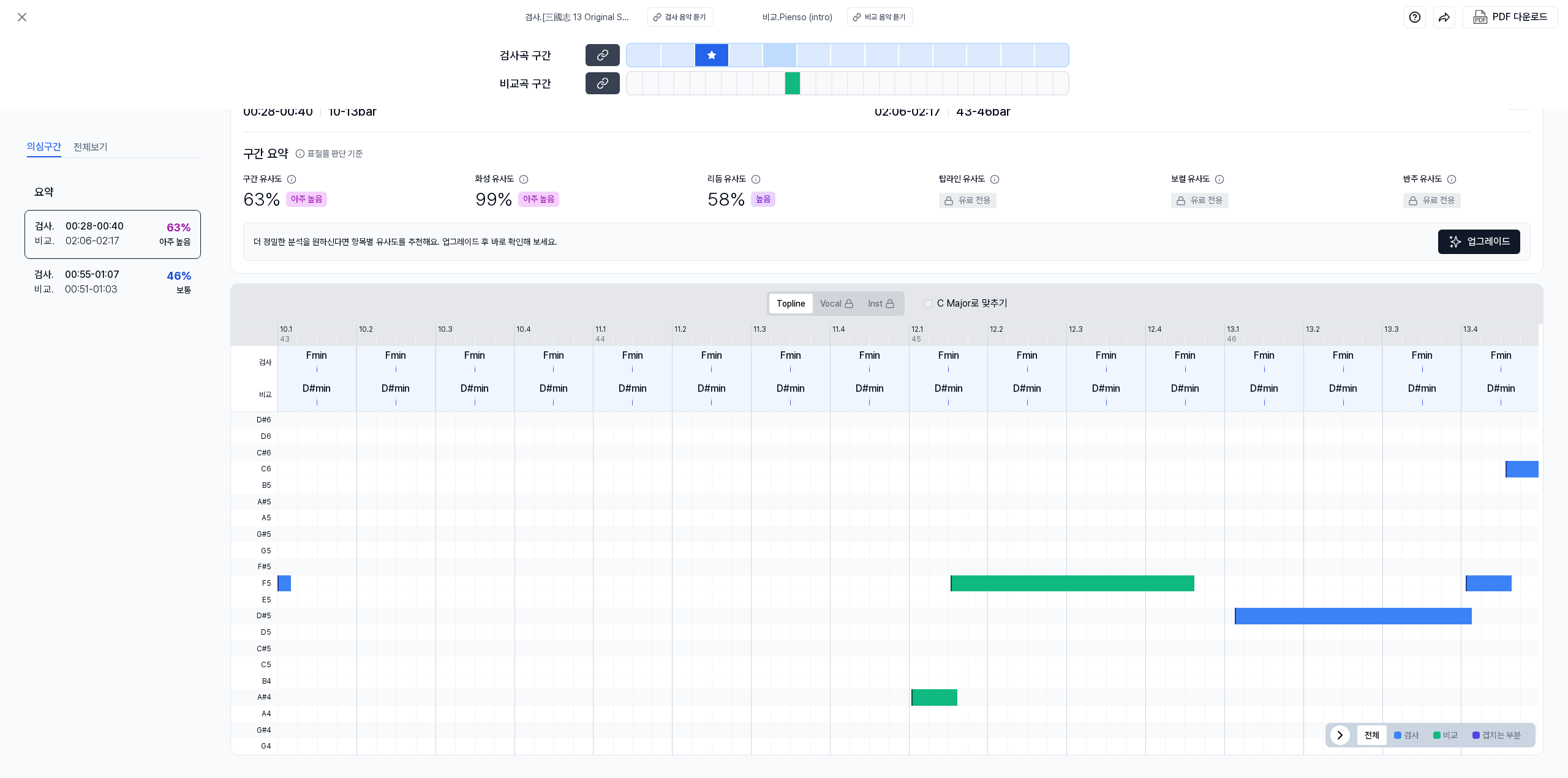
click at [720, 537] on div at bounding box center [908, 534] width 1261 height 17
drag, startPoint x: 648, startPoint y: 563, endPoint x: 723, endPoint y: 589, distance: 79.4
click at [647, 563] on div at bounding box center [908, 567] width 1261 height 17
drag, startPoint x: 1348, startPoint y: 686, endPoint x: 1188, endPoint y: 669, distance: 160.9
click at [1188, 412] on div at bounding box center [908, 412] width 1261 height 0
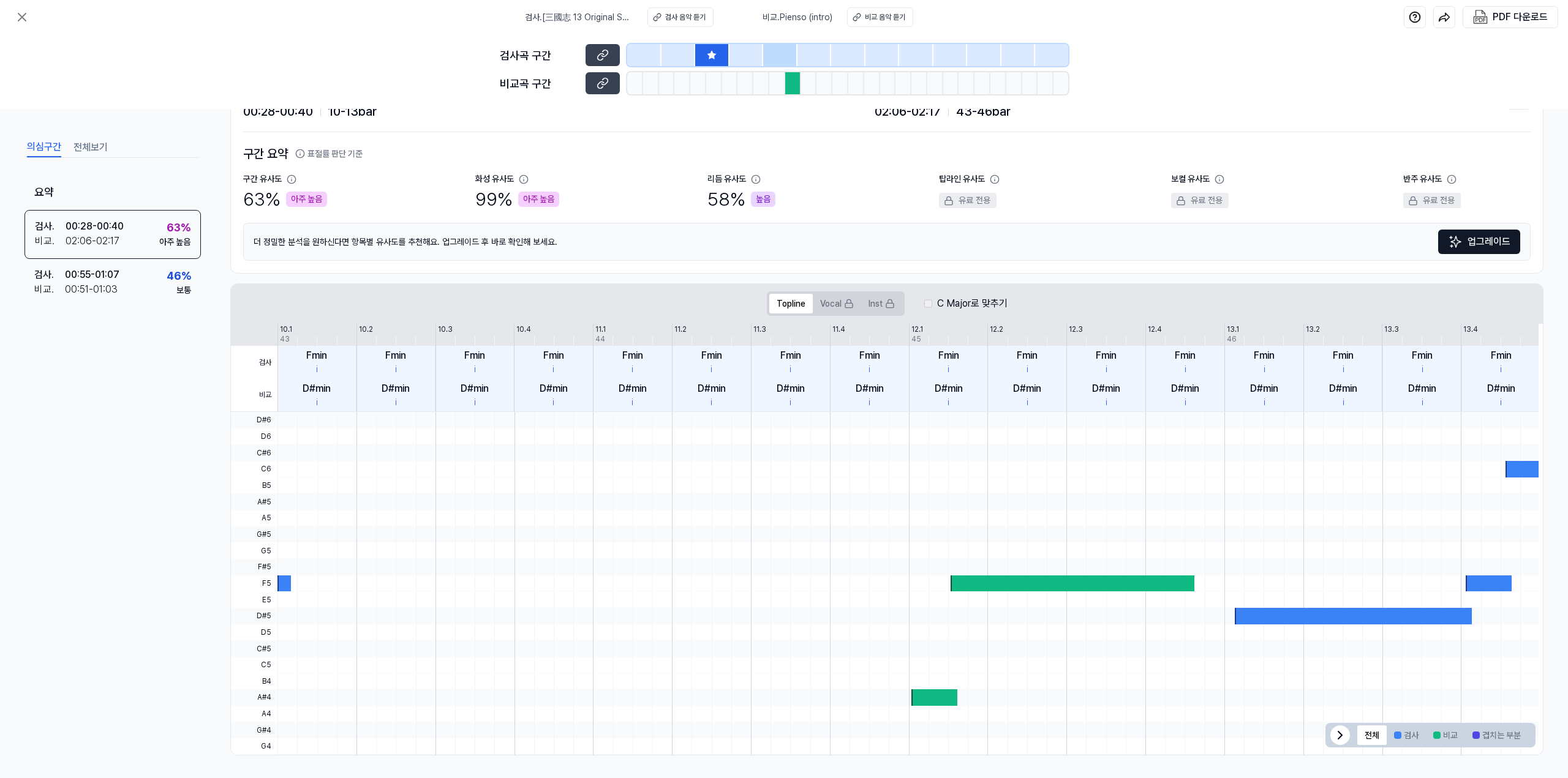
click at [1251, 618] on div at bounding box center [1354, 616] width 237 height 17
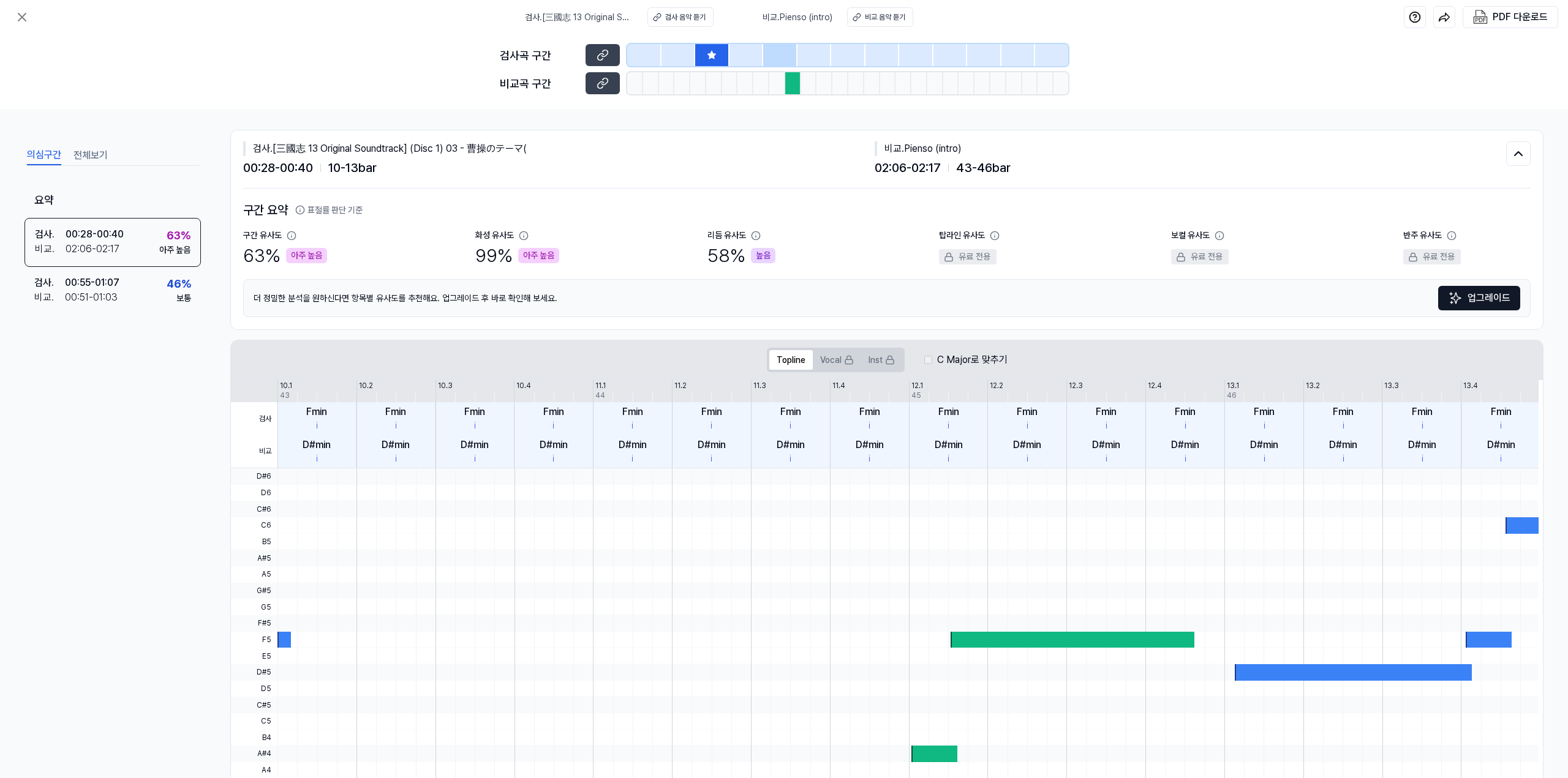
scroll to position [0, 0]
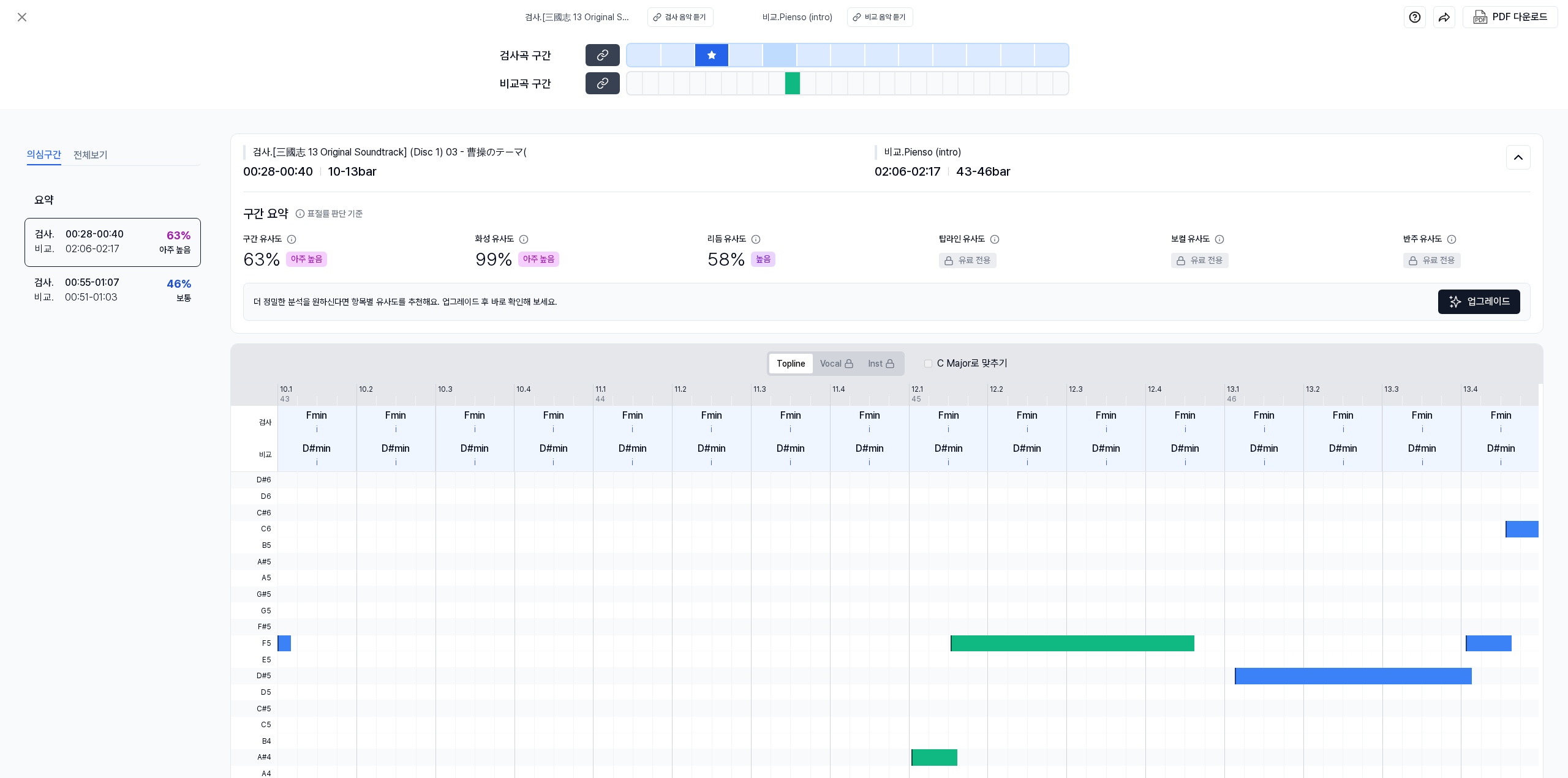
click at [654, 59] on div at bounding box center [644, 55] width 35 height 22
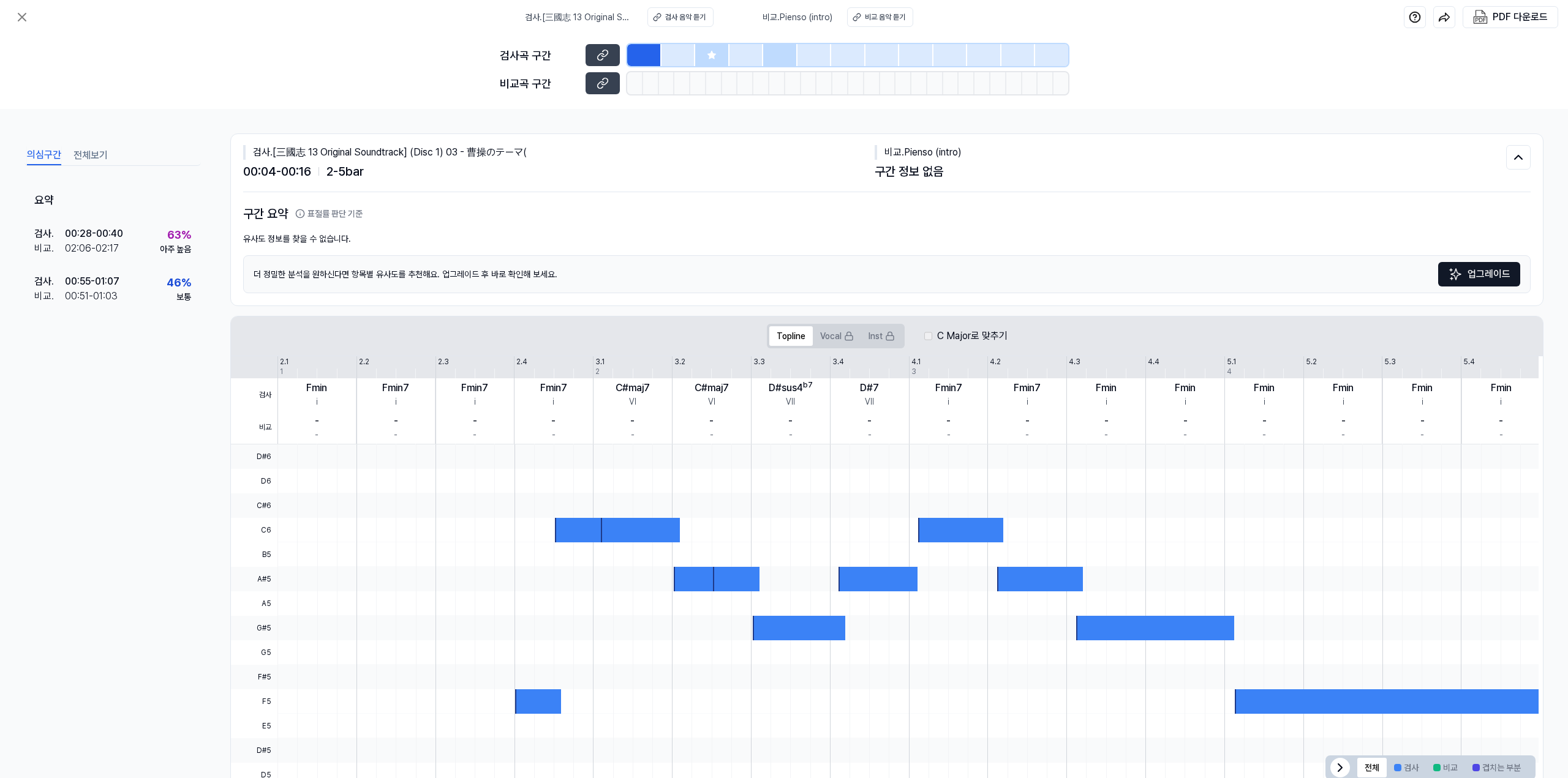
click at [686, 56] on div at bounding box center [679, 55] width 35 height 22
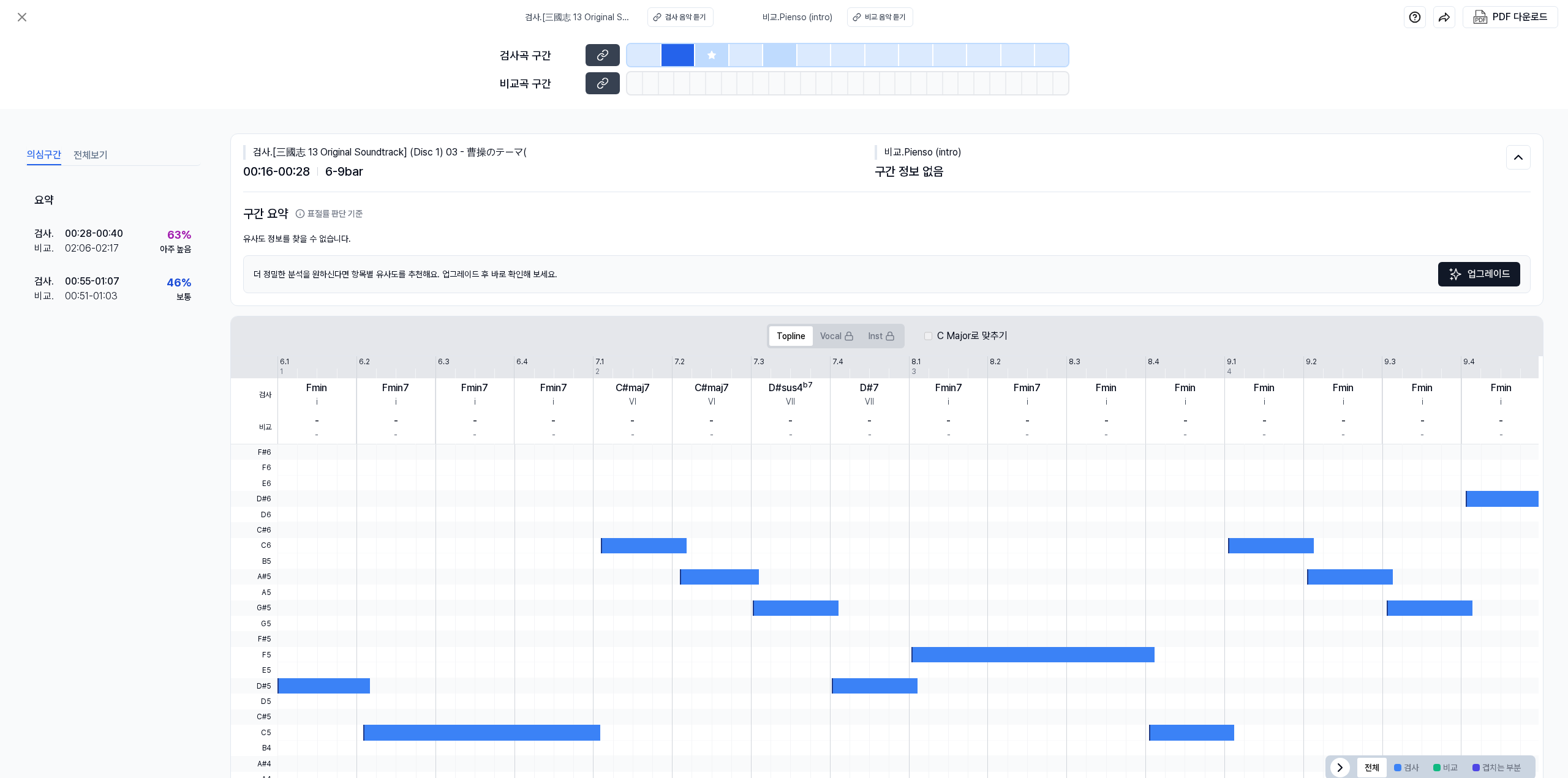
click at [771, 57] on div at bounding box center [780, 55] width 35 height 22
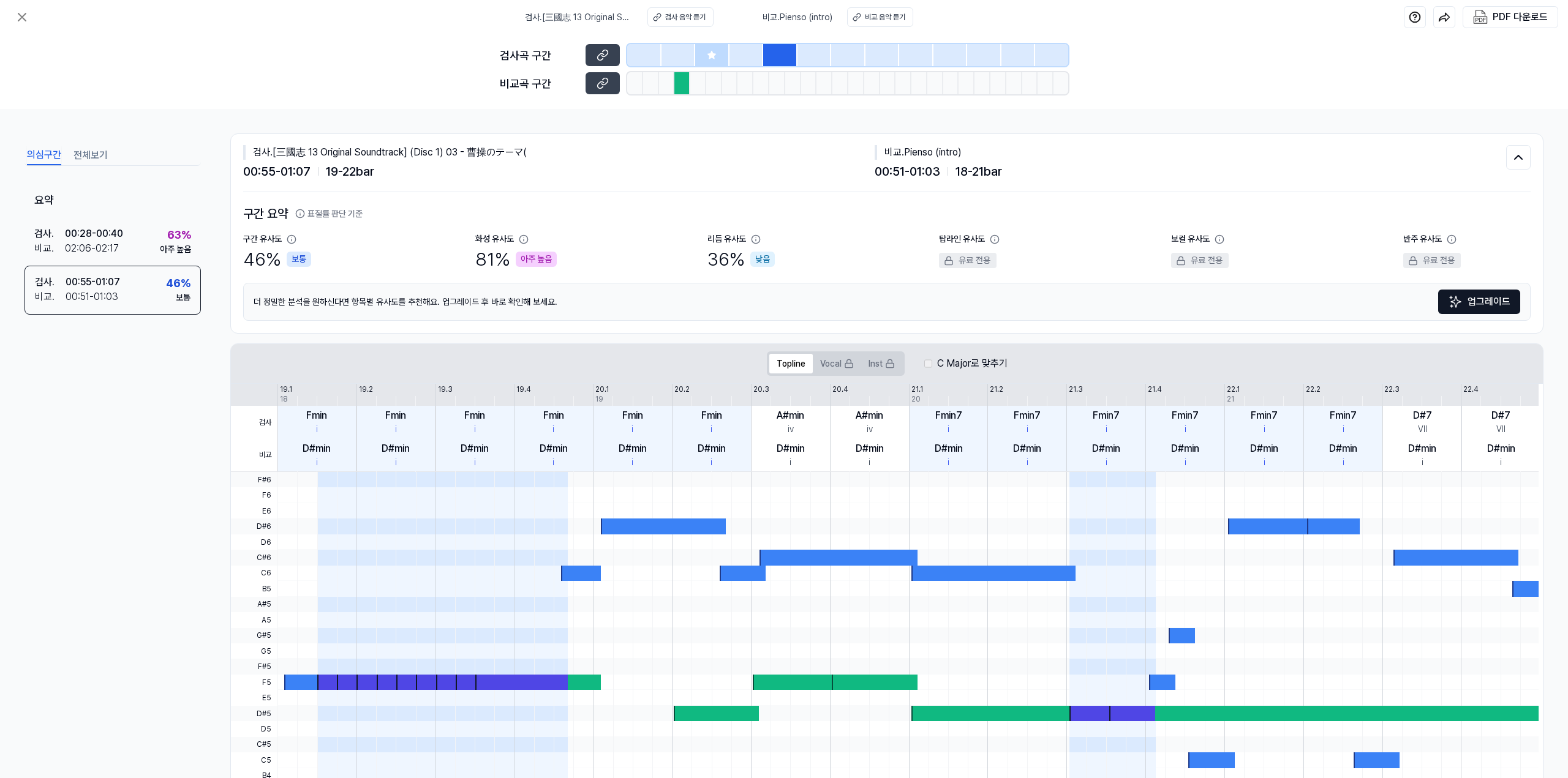
click at [824, 59] on div at bounding box center [814, 55] width 35 height 22
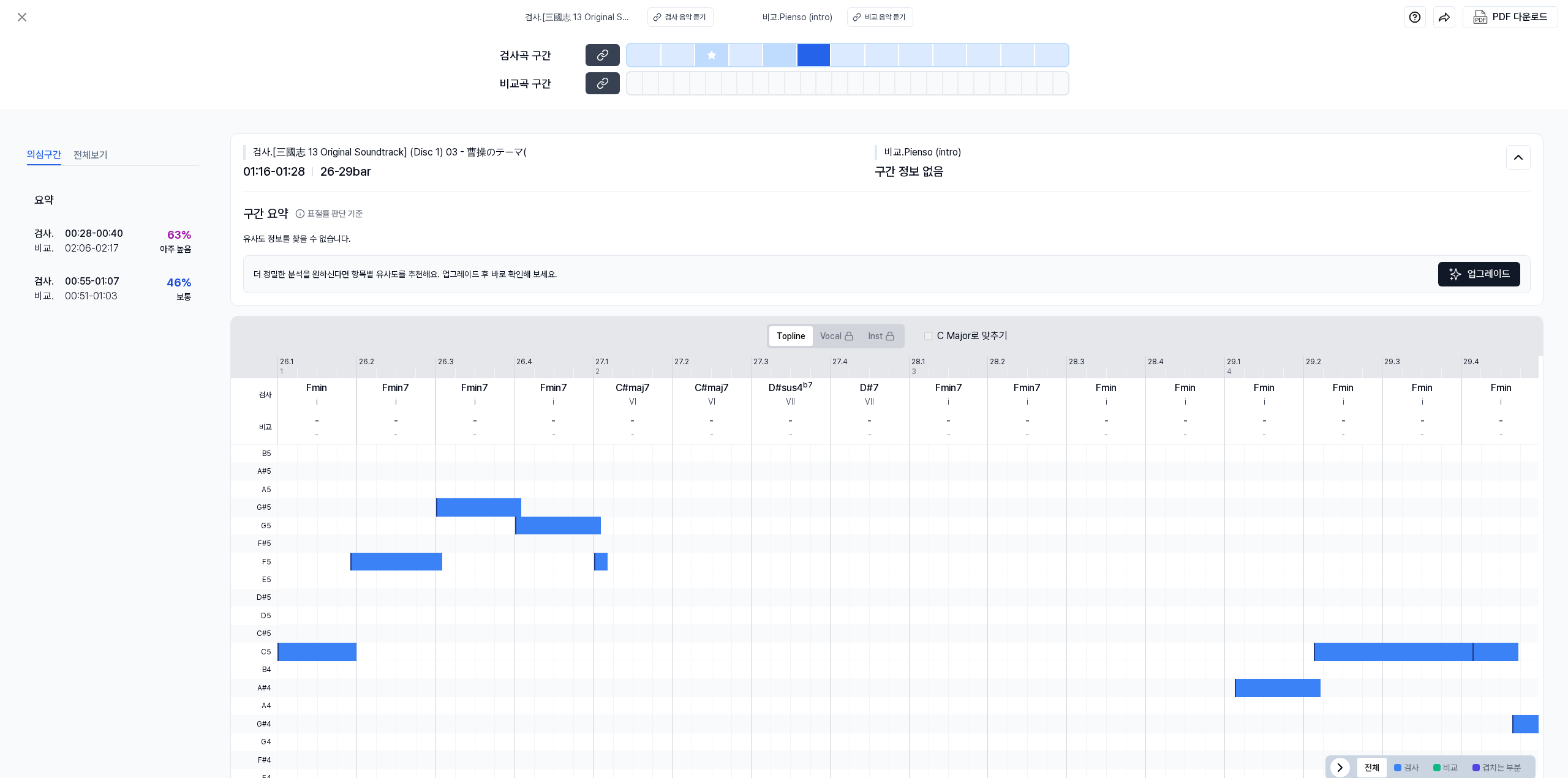
click at [853, 57] on div at bounding box center [848, 55] width 35 height 22
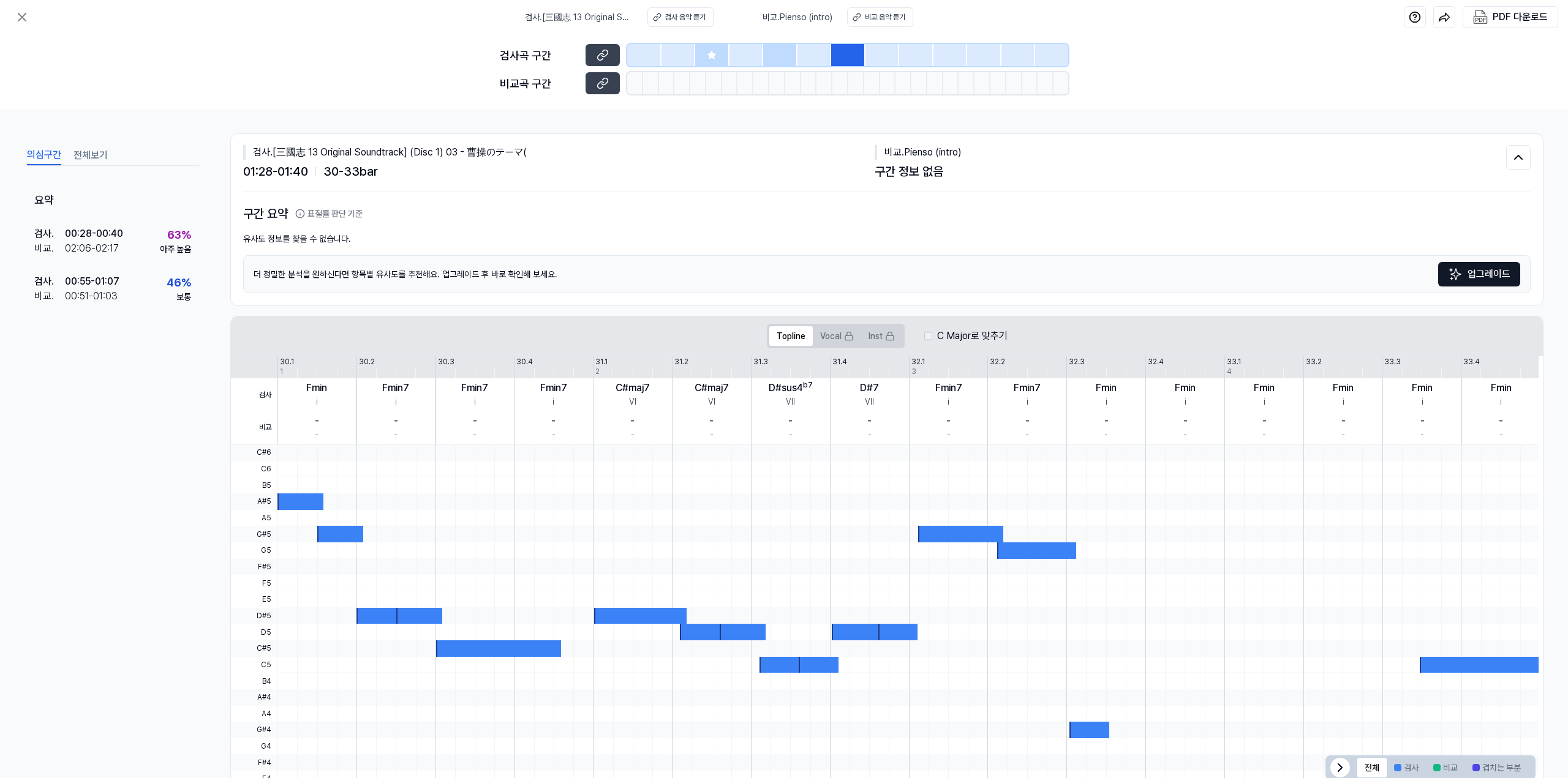
click at [895, 61] on div at bounding box center [883, 55] width 35 height 22
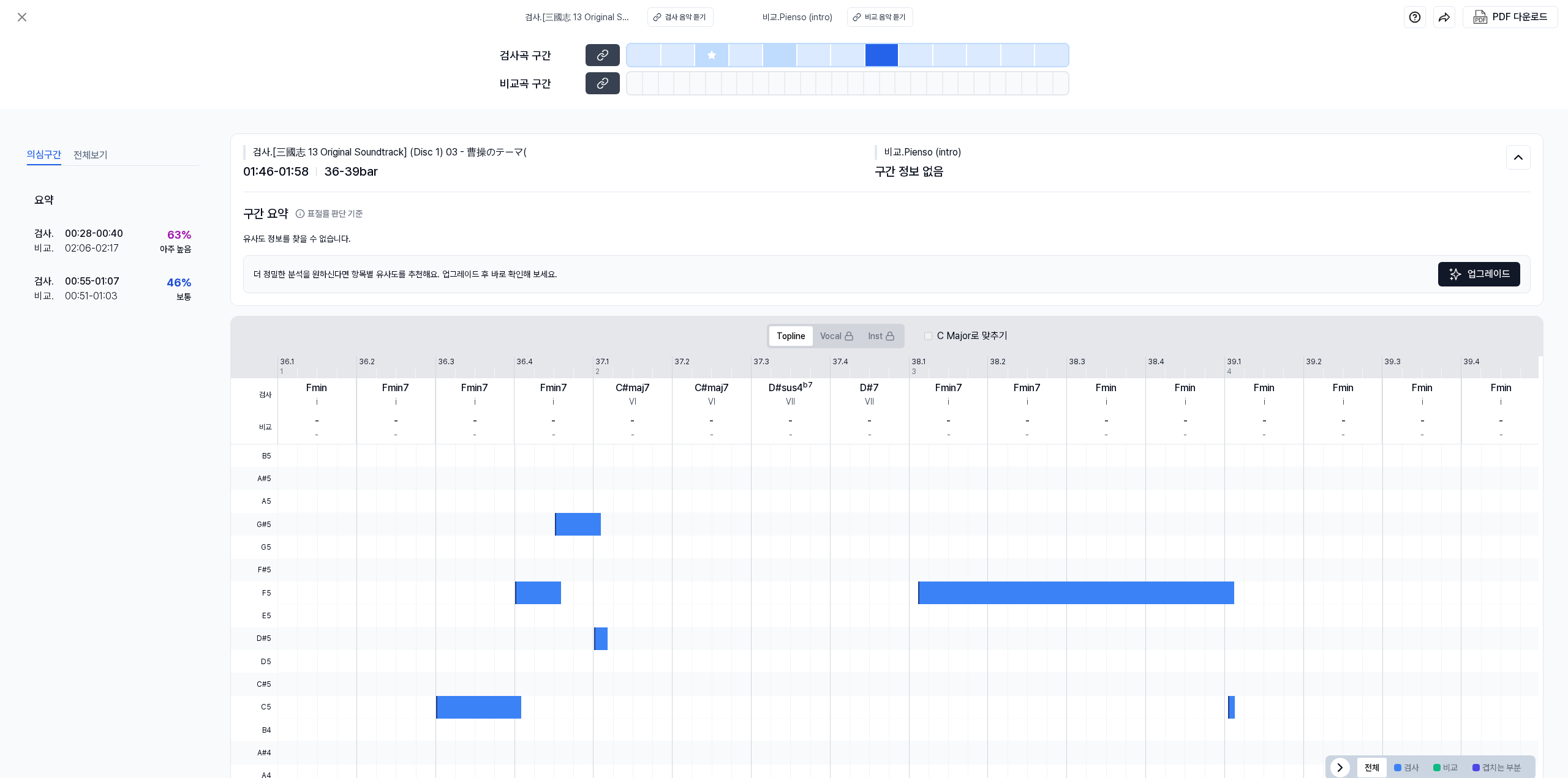
click at [927, 63] on div at bounding box center [916, 55] width 35 height 22
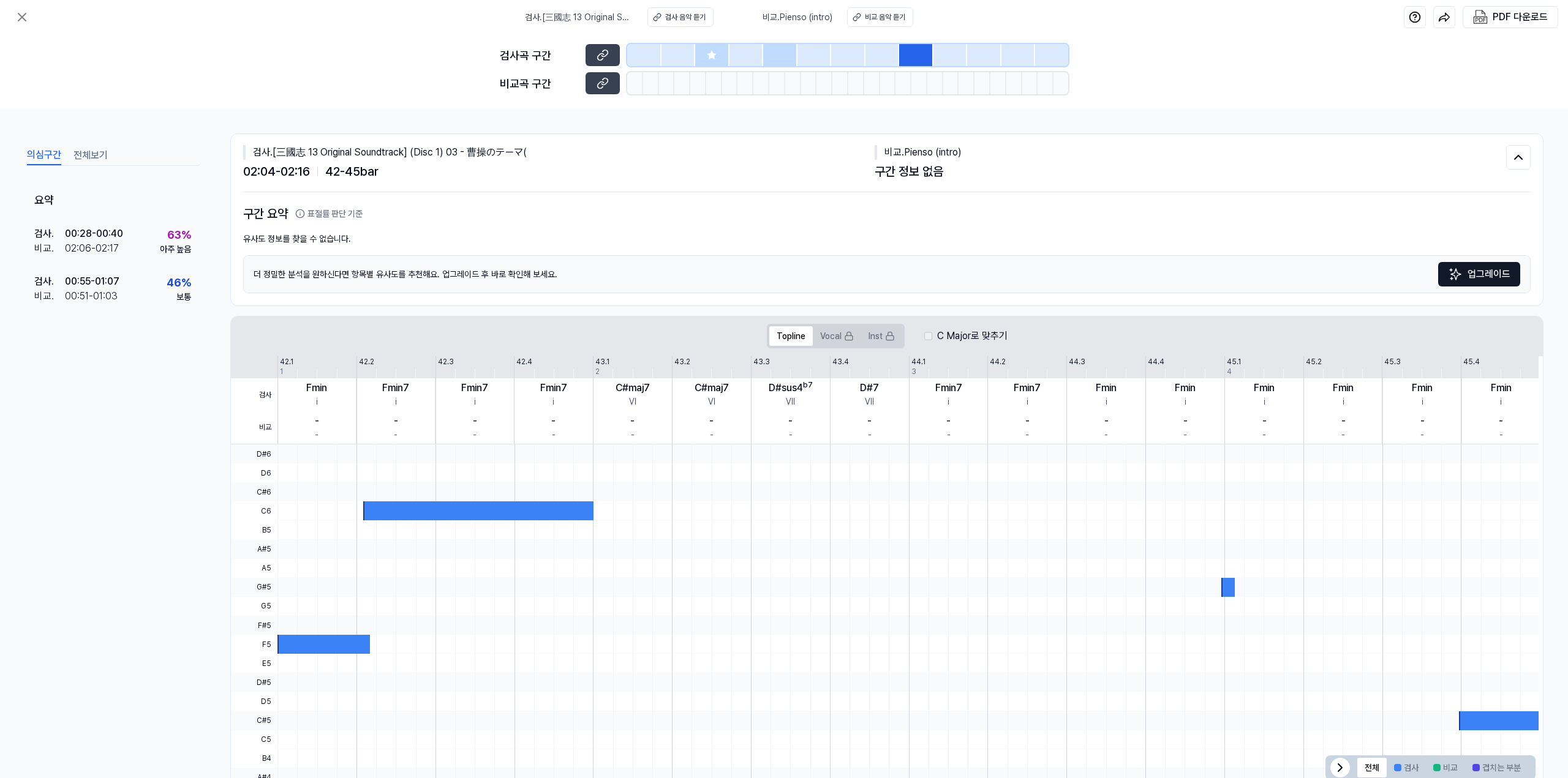
click at [975, 68] on div "검사곡 구간 비교곡 구간" at bounding box center [784, 72] width 568 height 75
click at [1016, 66] on div "검사곡 구간 비교곡 구간" at bounding box center [784, 72] width 568 height 75
click at [973, 57] on div at bounding box center [984, 55] width 35 height 22
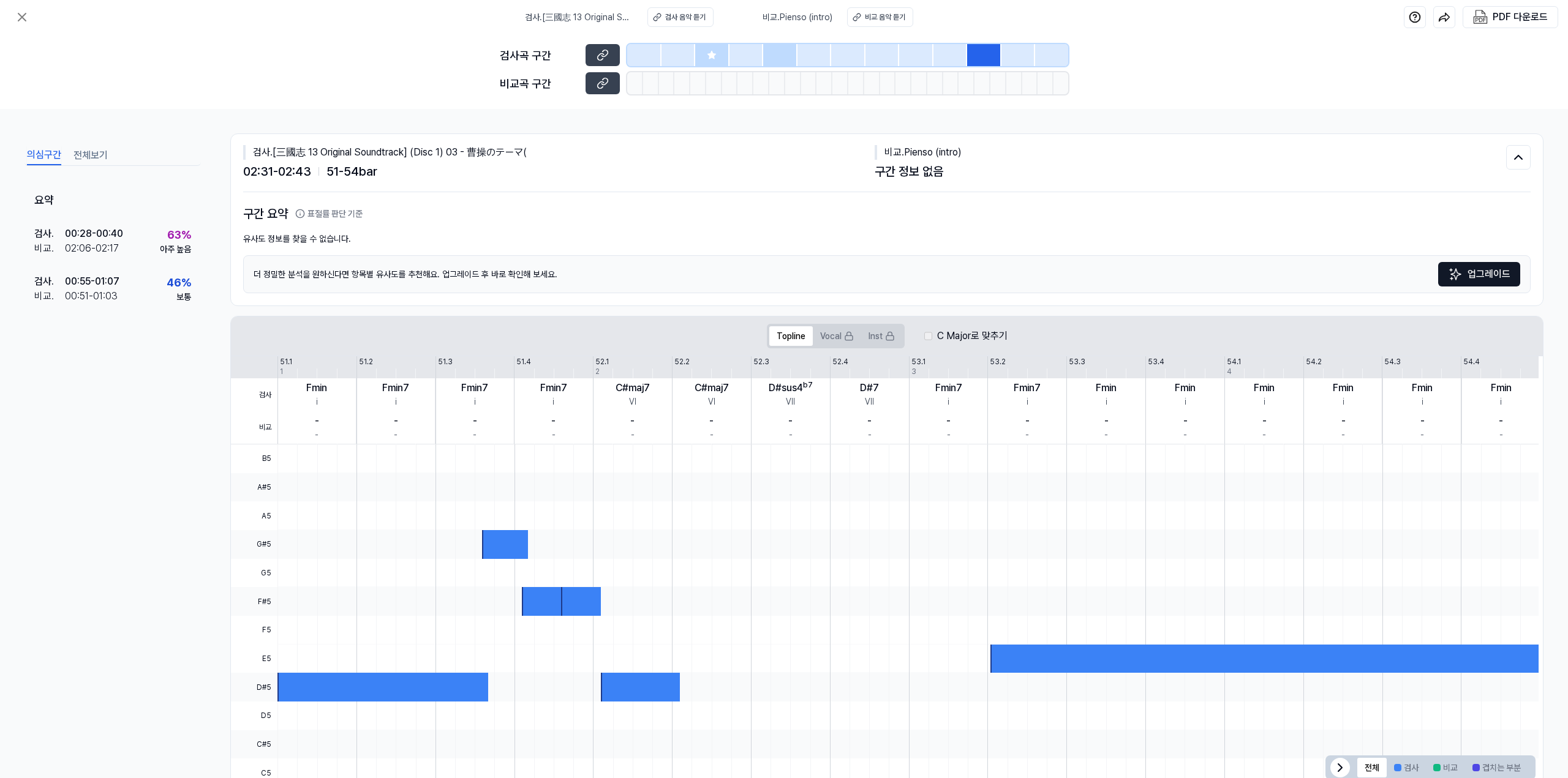
click at [1017, 57] on div at bounding box center [1019, 55] width 35 height 22
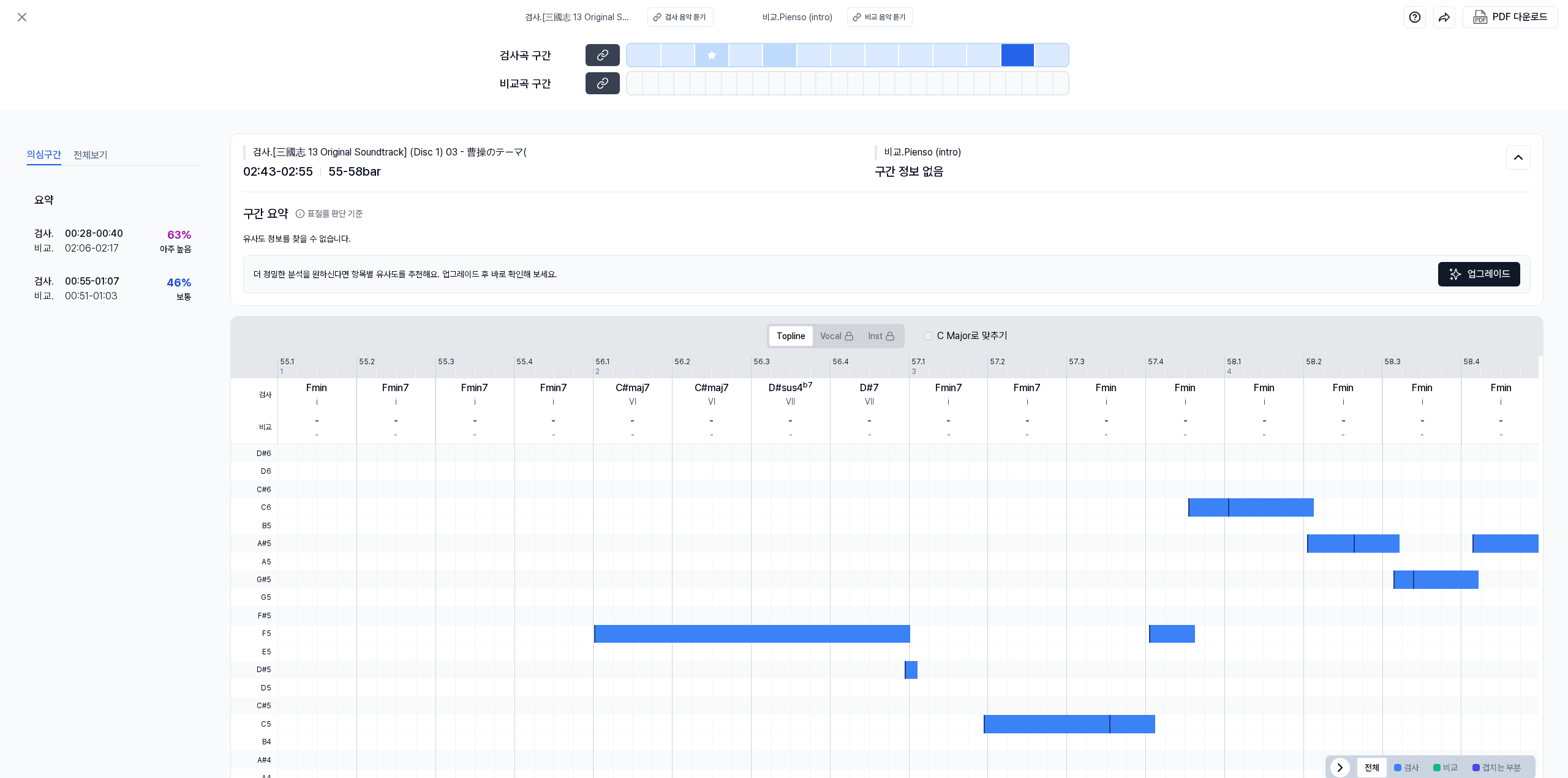
click at [1056, 58] on div at bounding box center [1052, 55] width 33 height 22
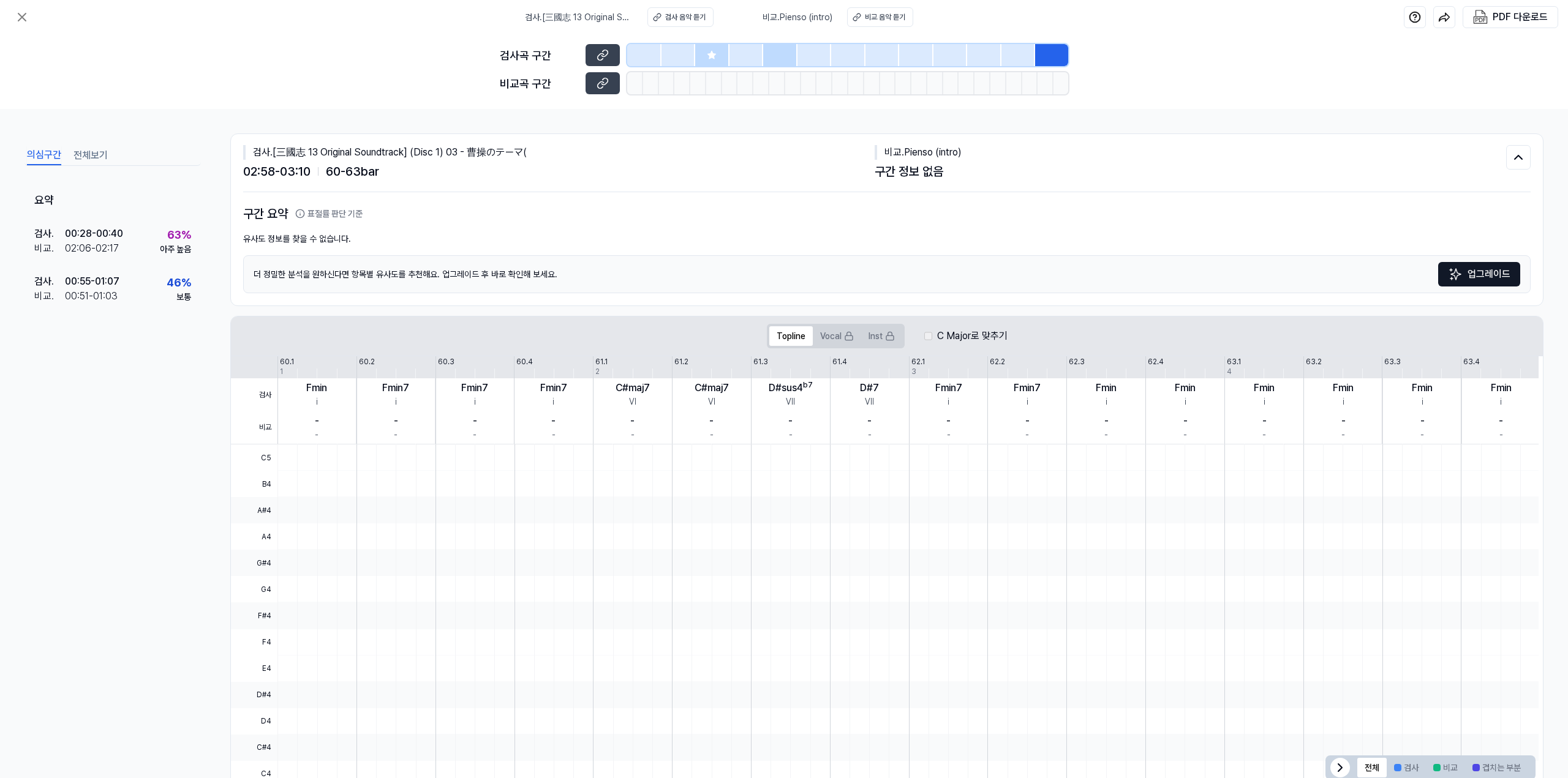
click at [660, 54] on div at bounding box center [644, 55] width 35 height 22
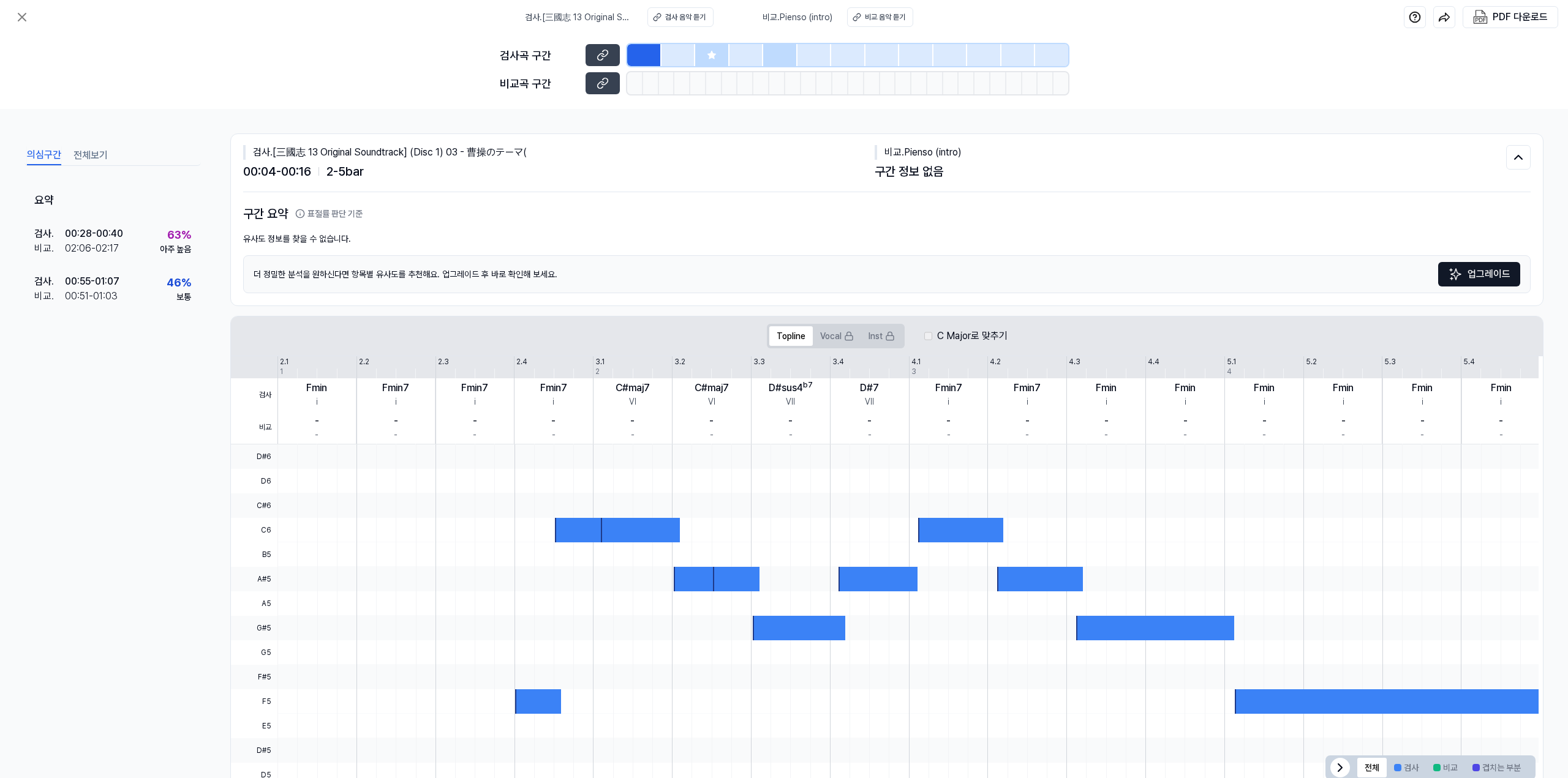
click at [95, 149] on button "전체보기" at bounding box center [90, 156] width 35 height 20
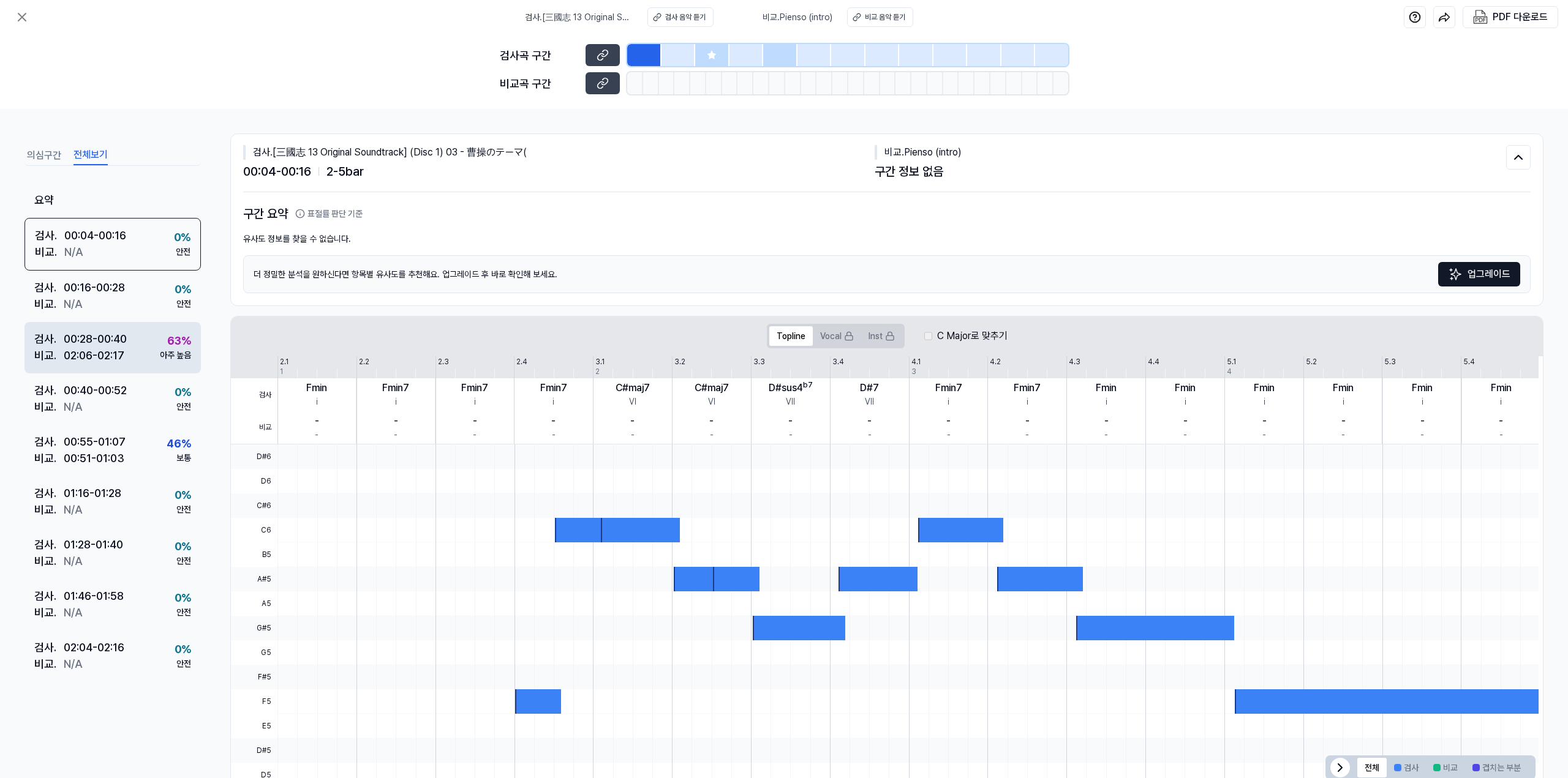
click at [107, 355] on div "02:06 - 02:17" at bounding box center [94, 355] width 61 height 17
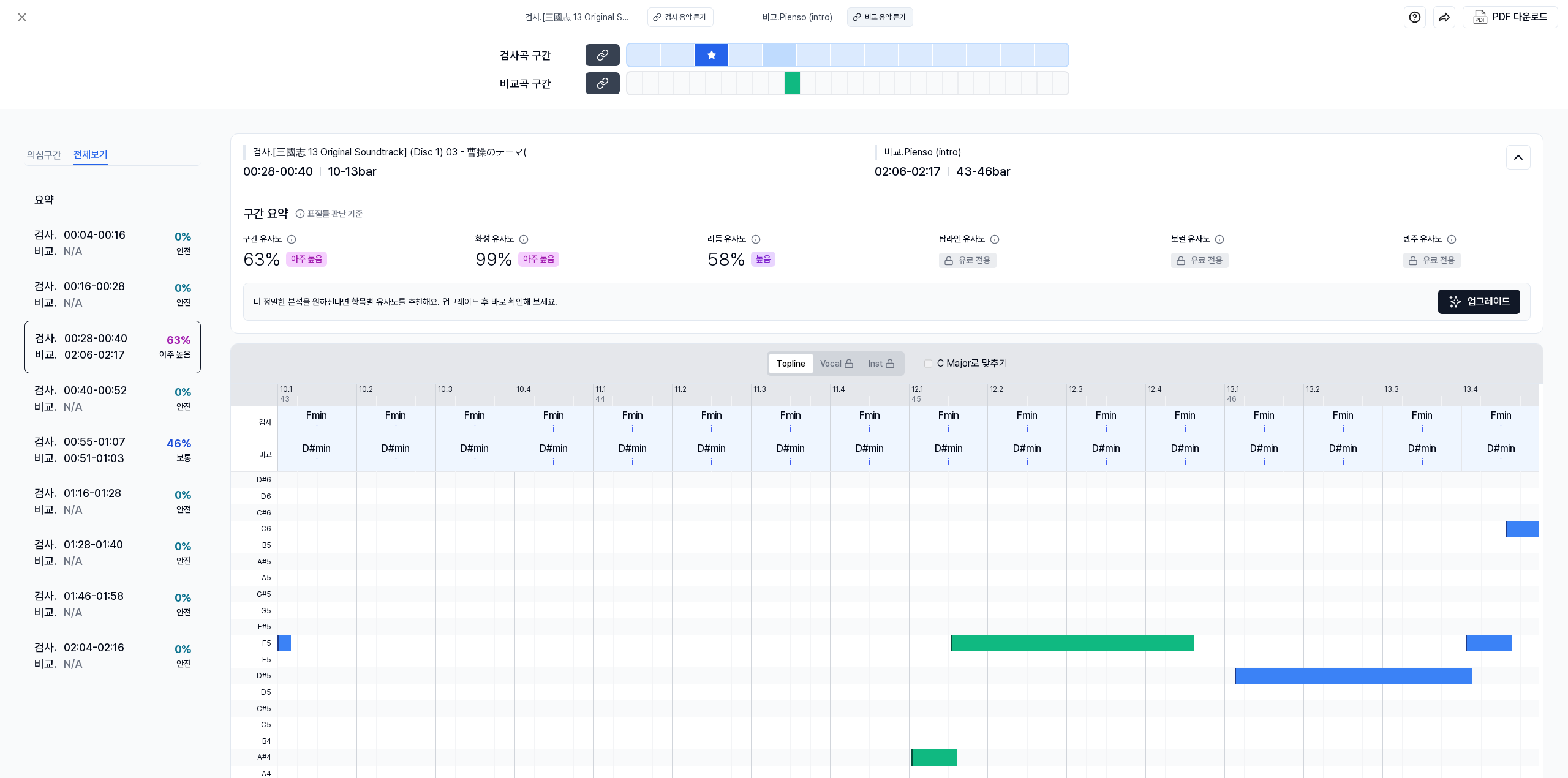
click at [869, 15] on div "비교 음악 듣기" at bounding box center [885, 17] width 40 height 11
click at [26, 12] on icon at bounding box center [22, 17] width 15 height 15
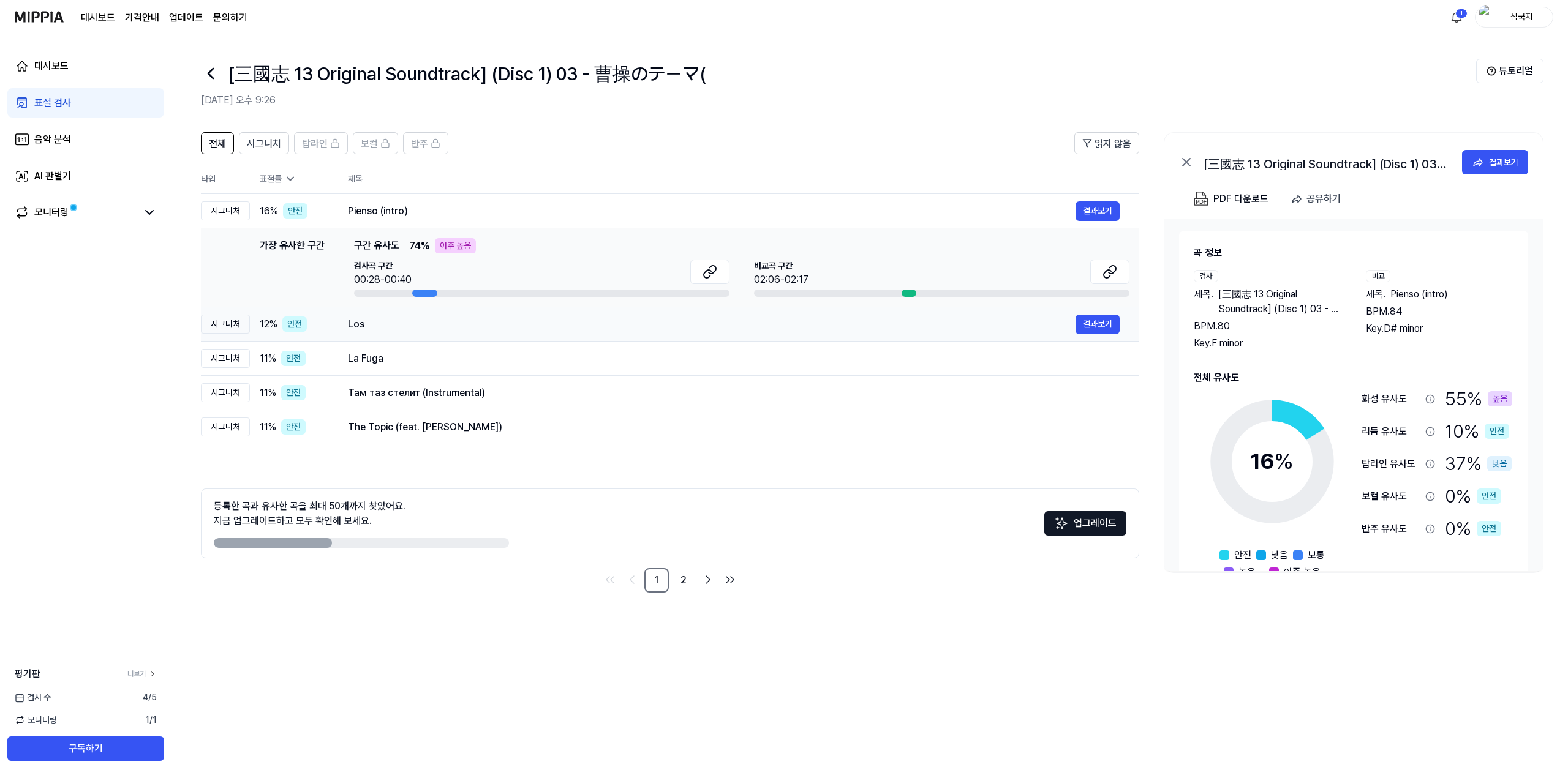
click at [445, 336] on td "Los 결과보기" at bounding box center [734, 324] width 811 height 34
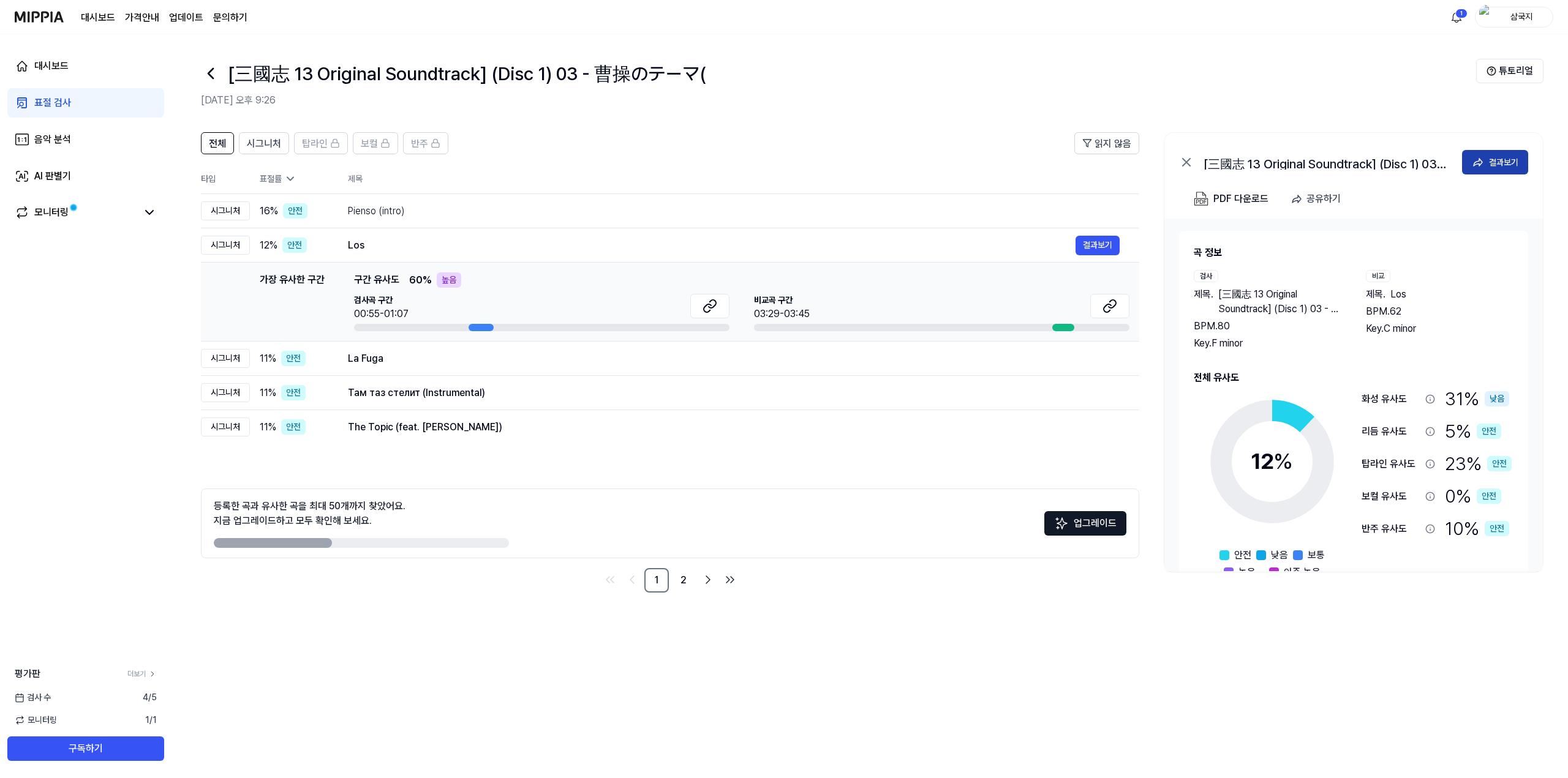
click at [1487, 167] on button "결과보기" at bounding box center [1495, 161] width 66 height 24
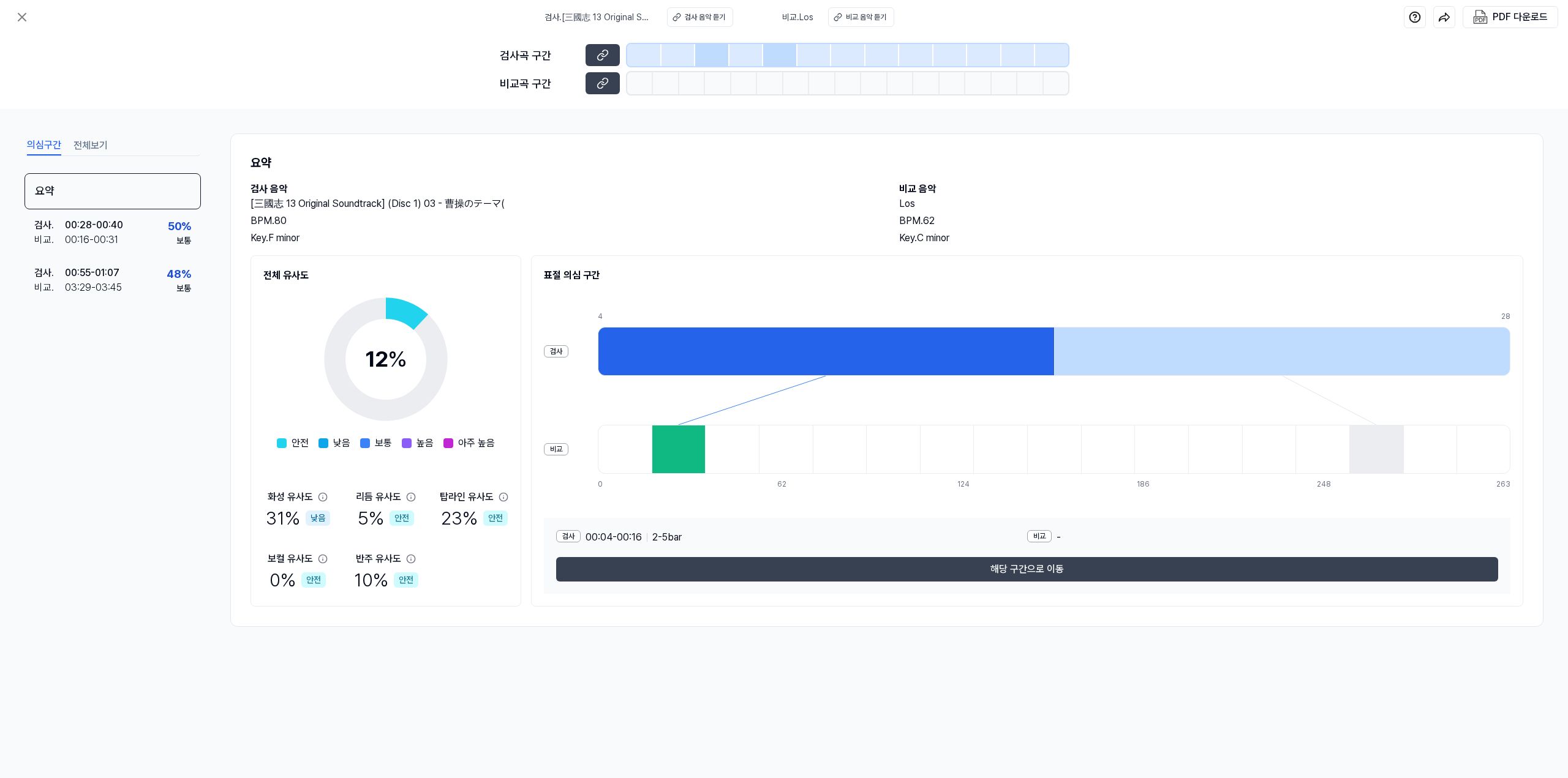
click at [670, 452] on div at bounding box center [678, 449] width 54 height 49
click at [876, 9] on button "비교 음악 듣기" at bounding box center [861, 17] width 66 height 20
click at [87, 144] on button "전체보기" at bounding box center [90, 145] width 35 height 20
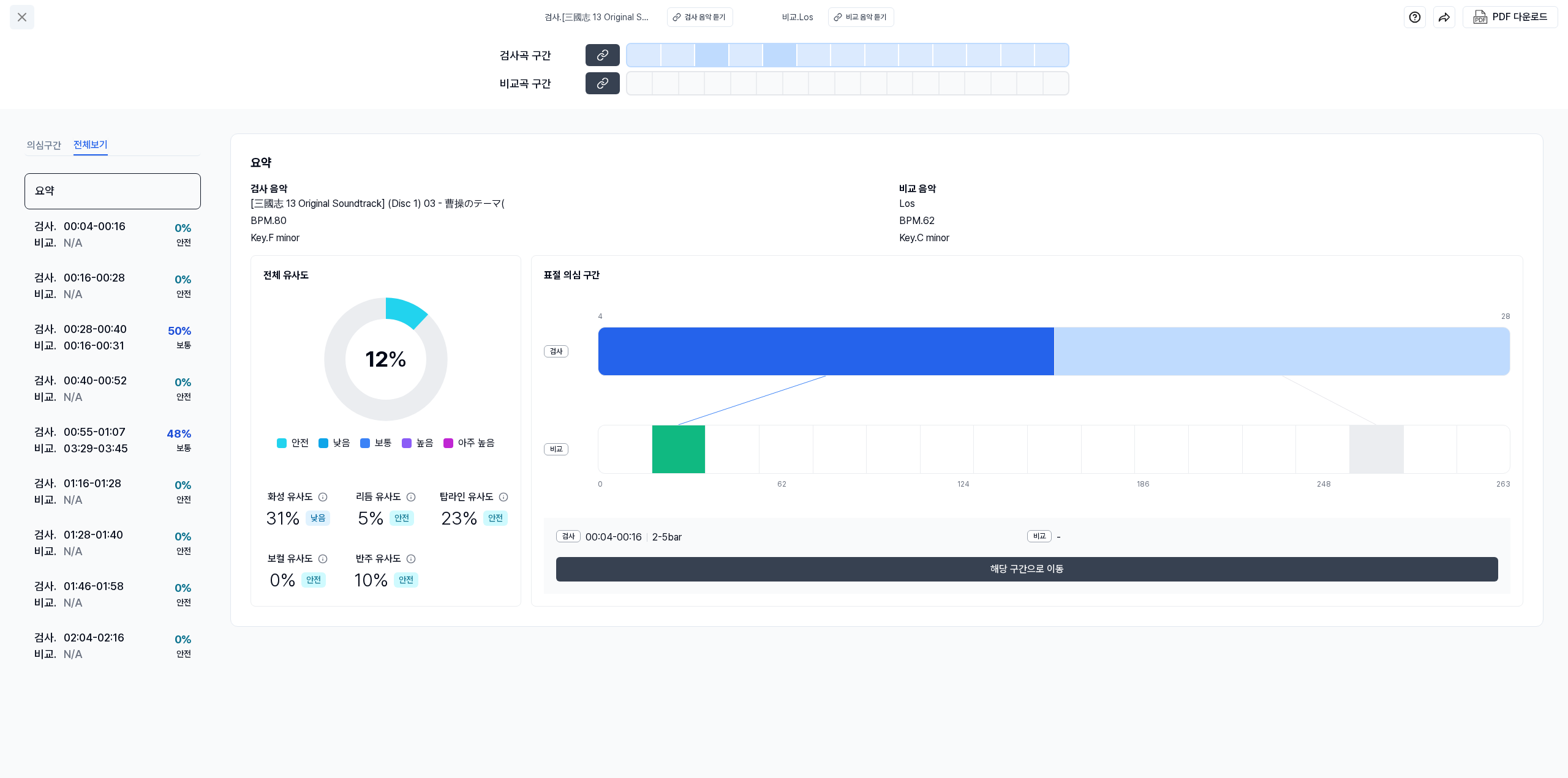
click at [32, 14] on button at bounding box center [21, 17] width 24 height 24
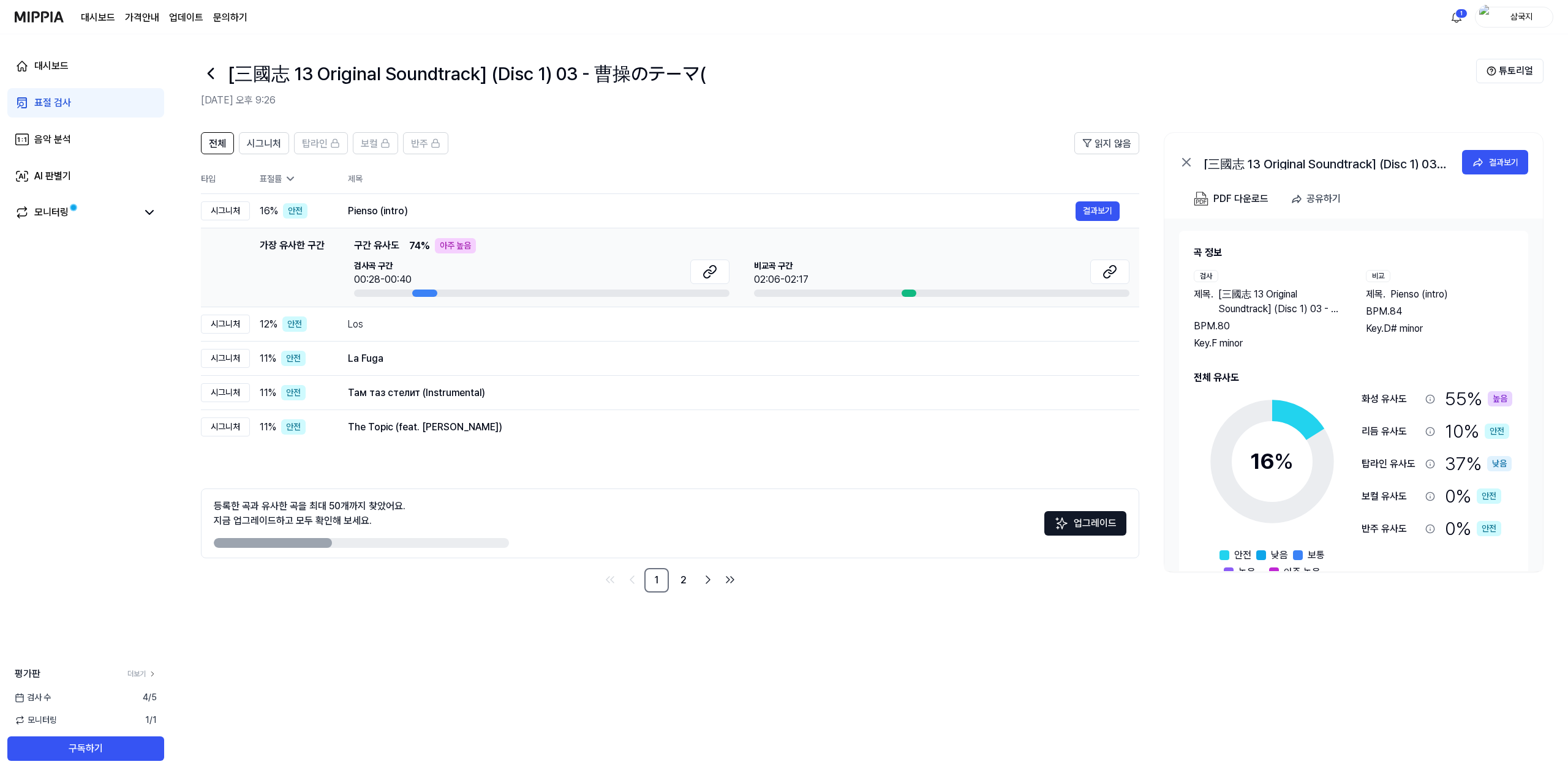
drag, startPoint x: 301, startPoint y: 542, endPoint x: 324, endPoint y: 539, distance: 23.2
click at [324, 539] on div at bounding box center [272, 542] width 118 height 10
click at [294, 537] on div "등록한 곡과 유사한 곡을 최대 50개까지 찾았어요. 지금 업그레이드하고 모두 확인해 보세요." at bounding box center [361, 523] width 295 height 49
drag, startPoint x: 287, startPoint y: 545, endPoint x: 330, endPoint y: 541, distance: 43.2
click at [330, 541] on div at bounding box center [272, 542] width 118 height 10
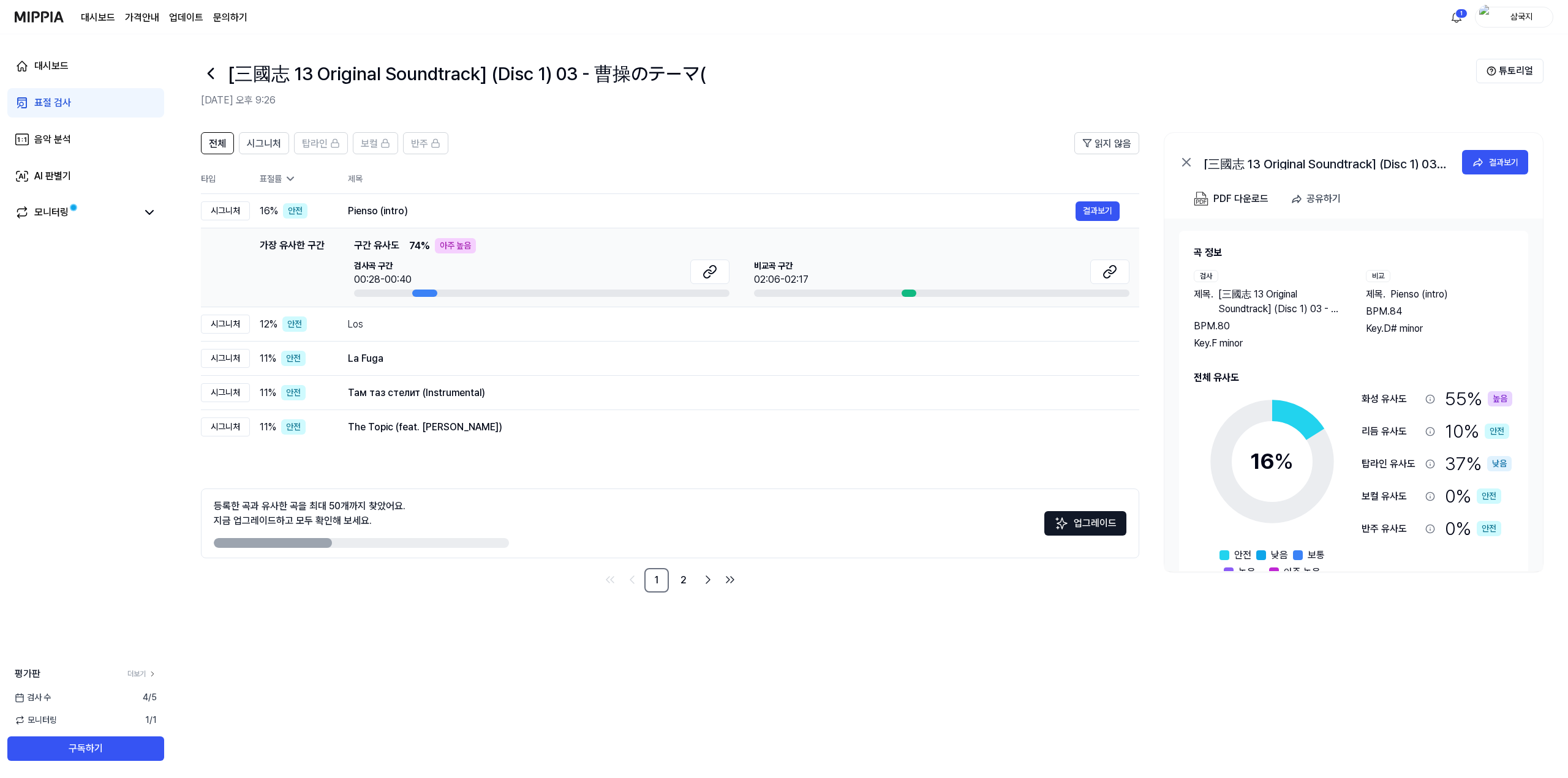
drag, startPoint x: 267, startPoint y: 545, endPoint x: 316, endPoint y: 541, distance: 49.2
click at [316, 541] on div at bounding box center [272, 542] width 118 height 10
click at [319, 537] on div "등록한 곡과 유사한 곡을 최대 50개까지 찾았어요. 지금 업그레이드하고 모두 확인해 보세요." at bounding box center [361, 523] width 295 height 49
click at [678, 585] on link "2" at bounding box center [683, 580] width 24 height 24
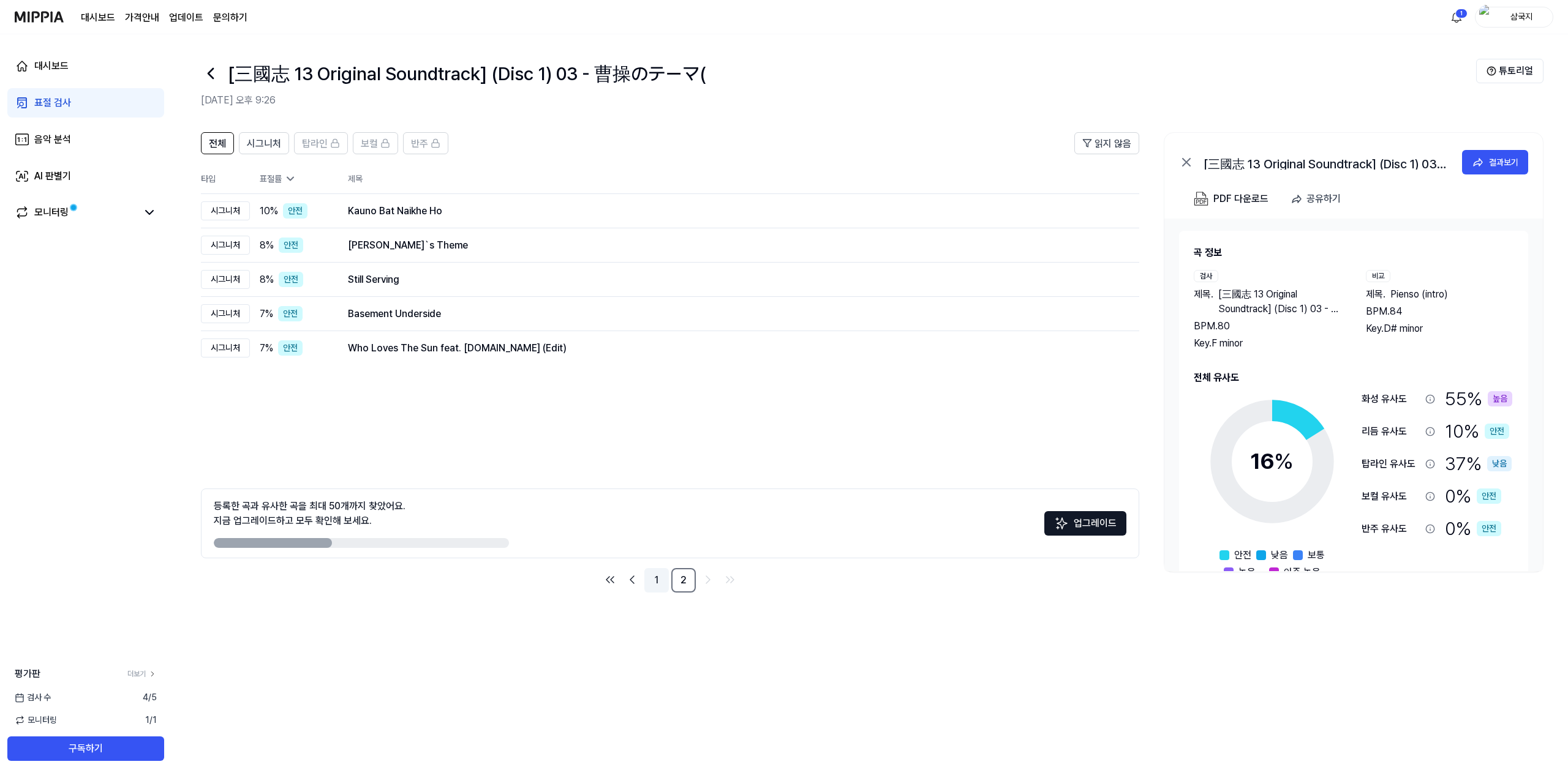
click at [667, 573] on link "1" at bounding box center [656, 580] width 24 height 24
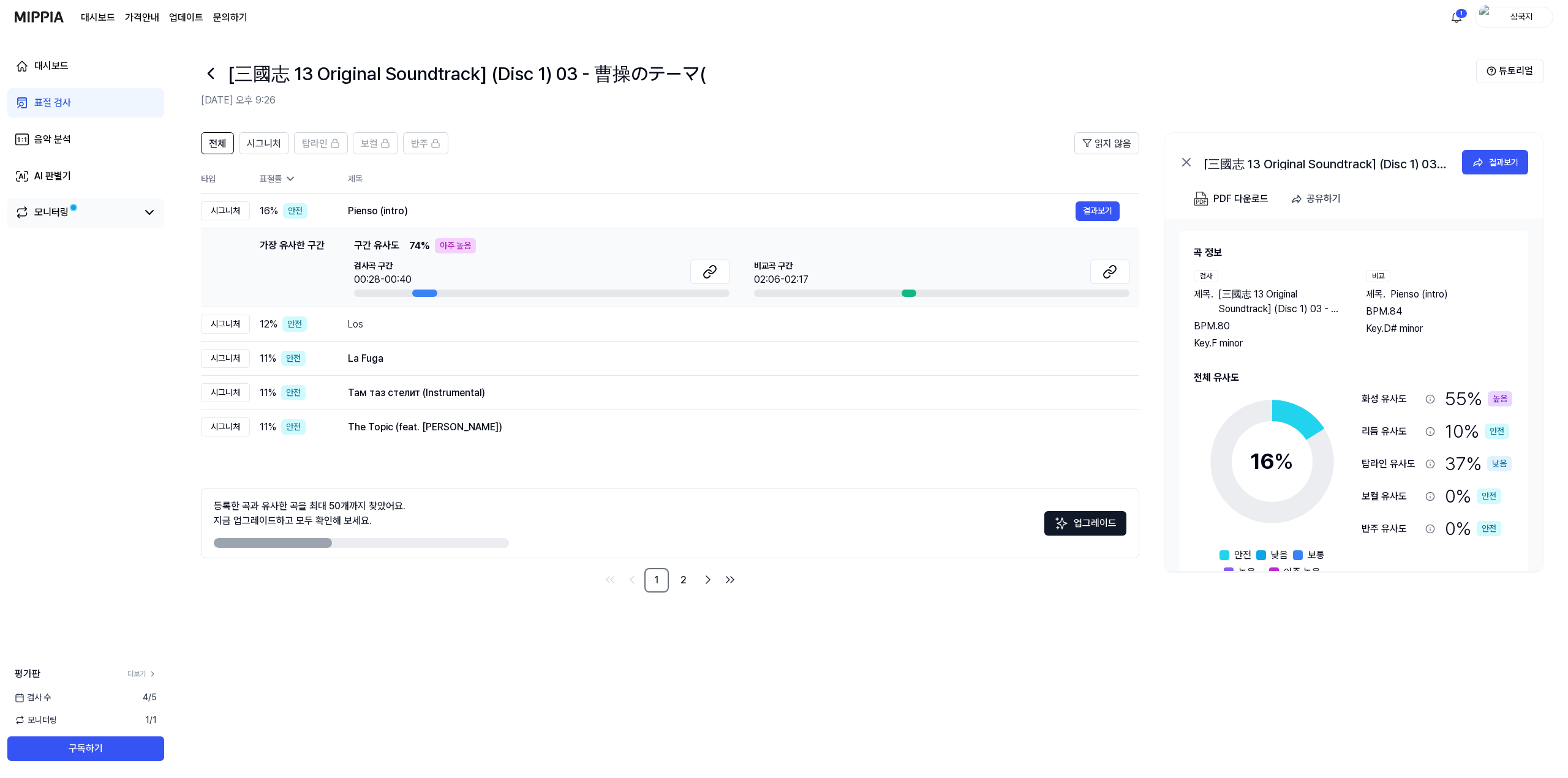
click at [59, 204] on div "모니터링" at bounding box center [86, 213] width 157 height 29
click at [102, 214] on link "모니터링" at bounding box center [76, 212] width 123 height 15
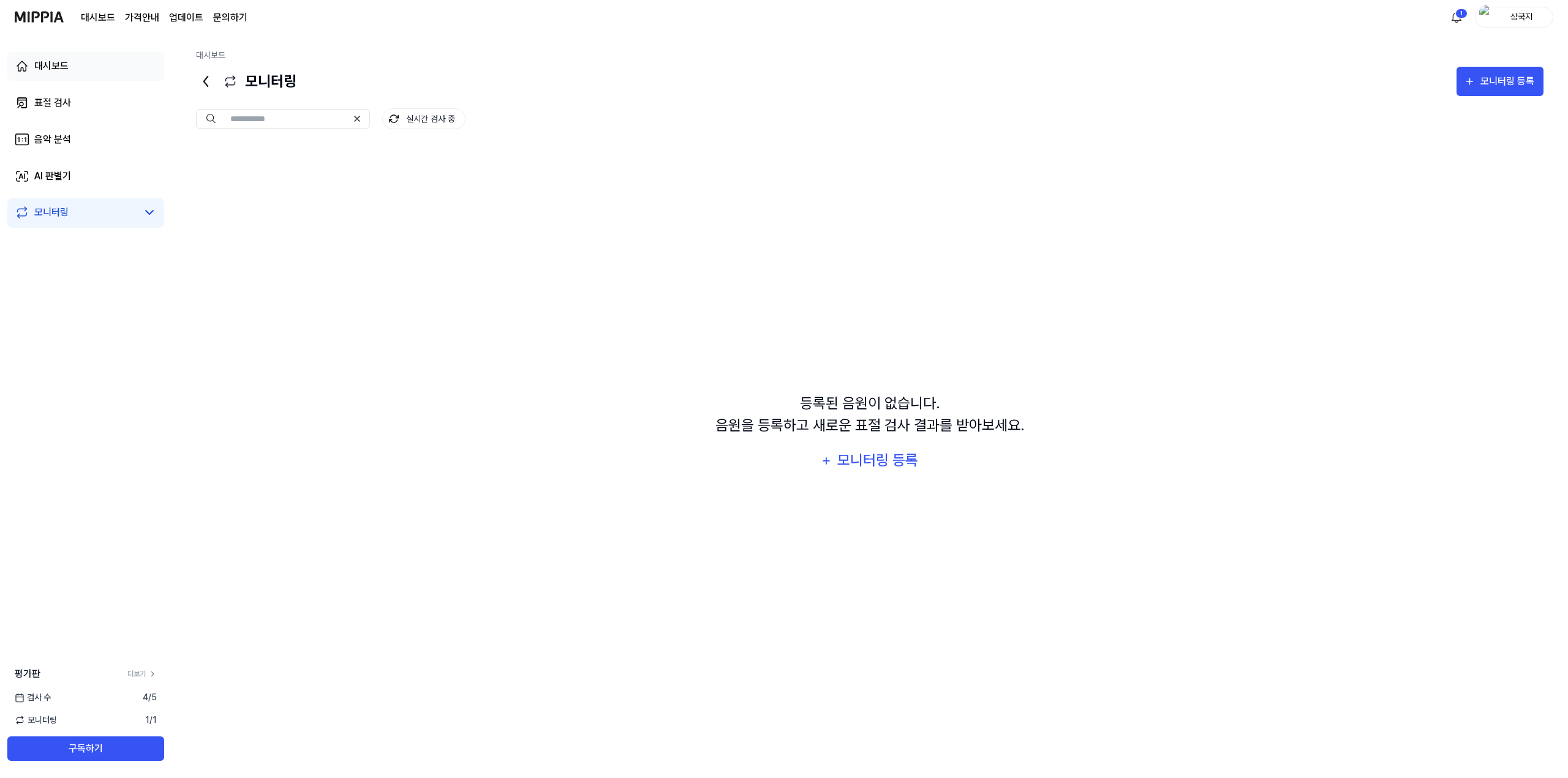
click at [63, 68] on div "대시보드" at bounding box center [51, 66] width 35 height 15
